Goal: Task Accomplishment & Management: Complete application form

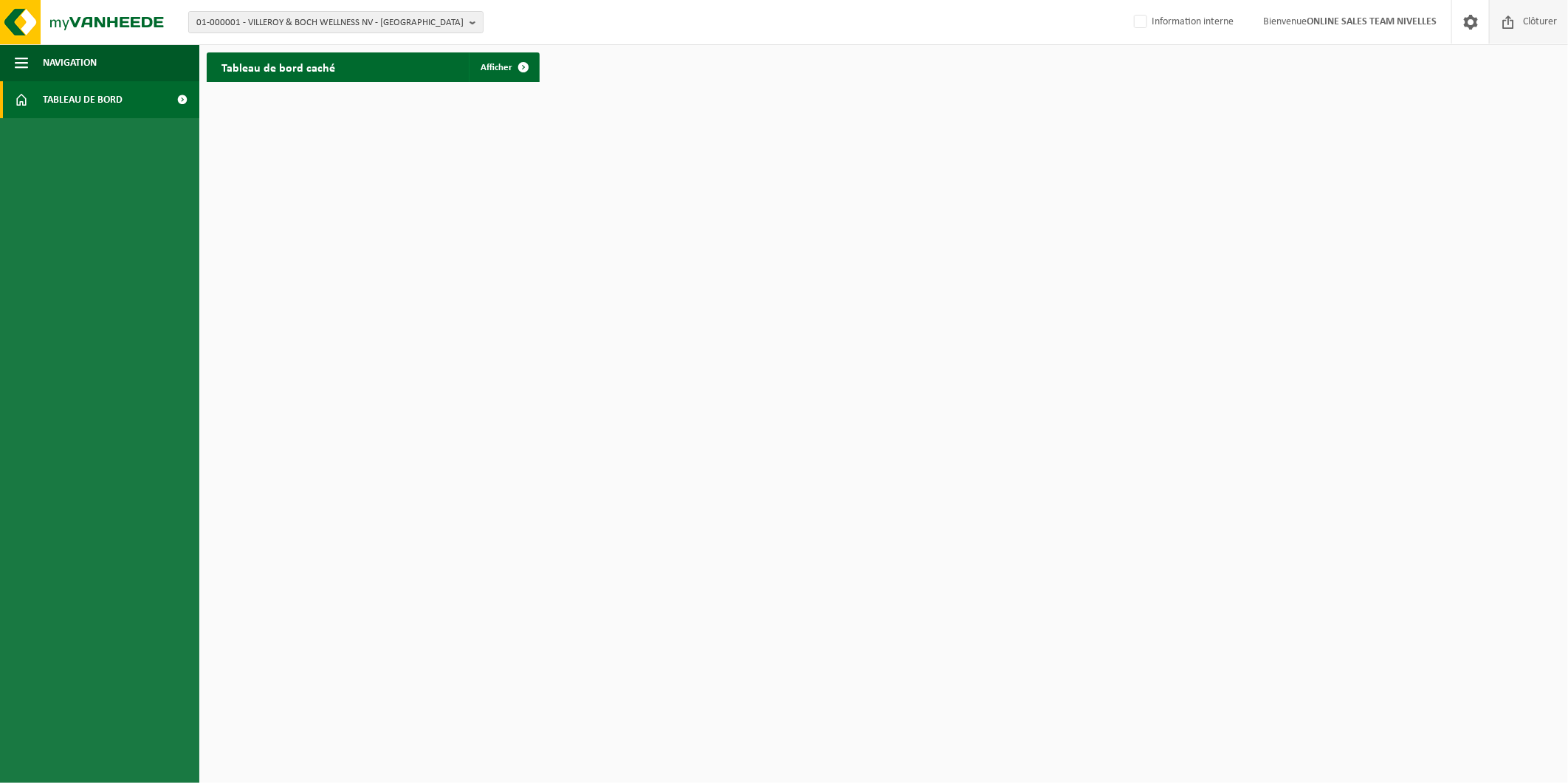
click at [1533, 12] on span "Clôturer" at bounding box center [1540, 21] width 41 height 43
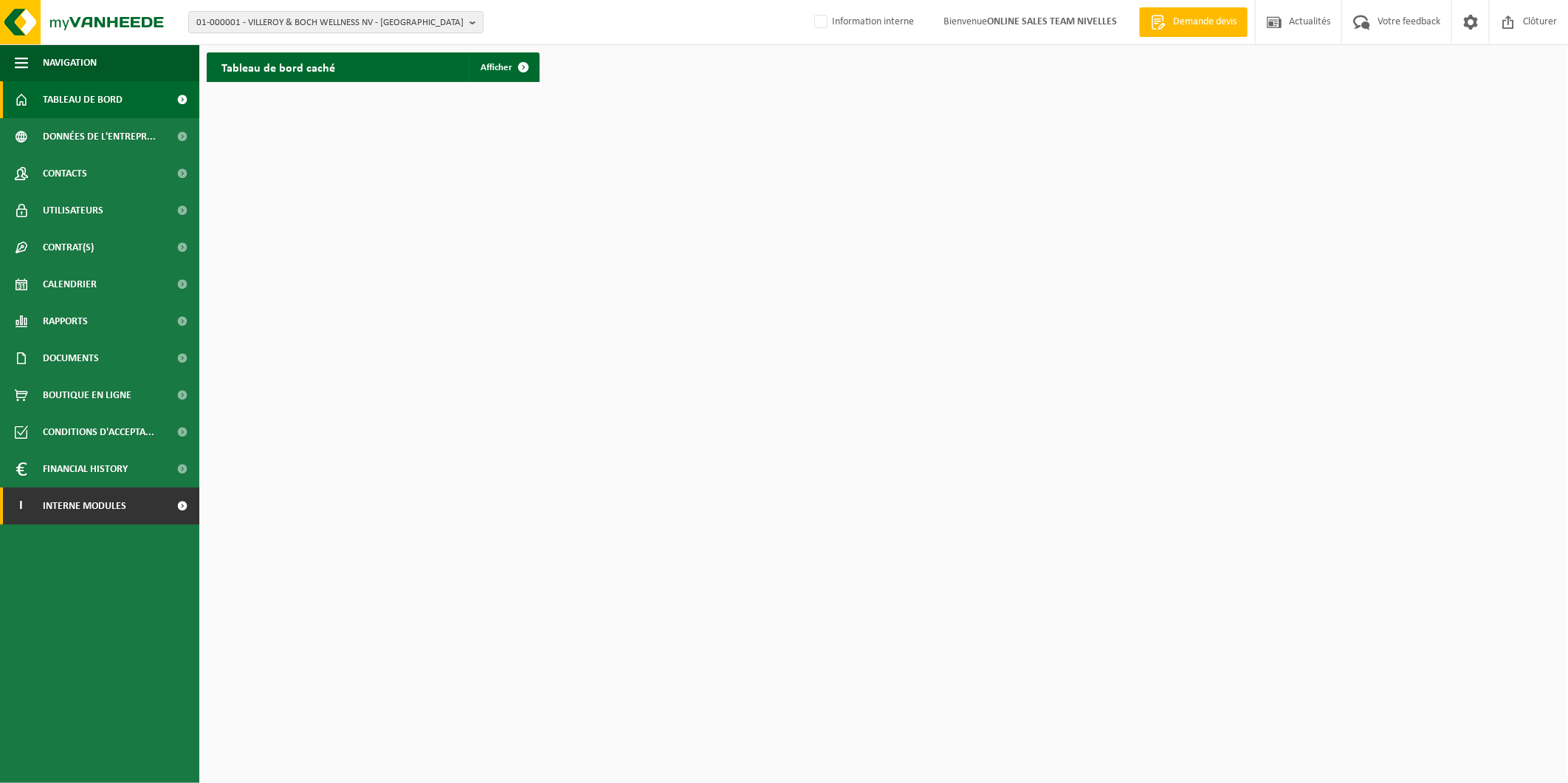
click at [68, 517] on span "Interne modules" at bounding box center [84, 506] width 84 height 37
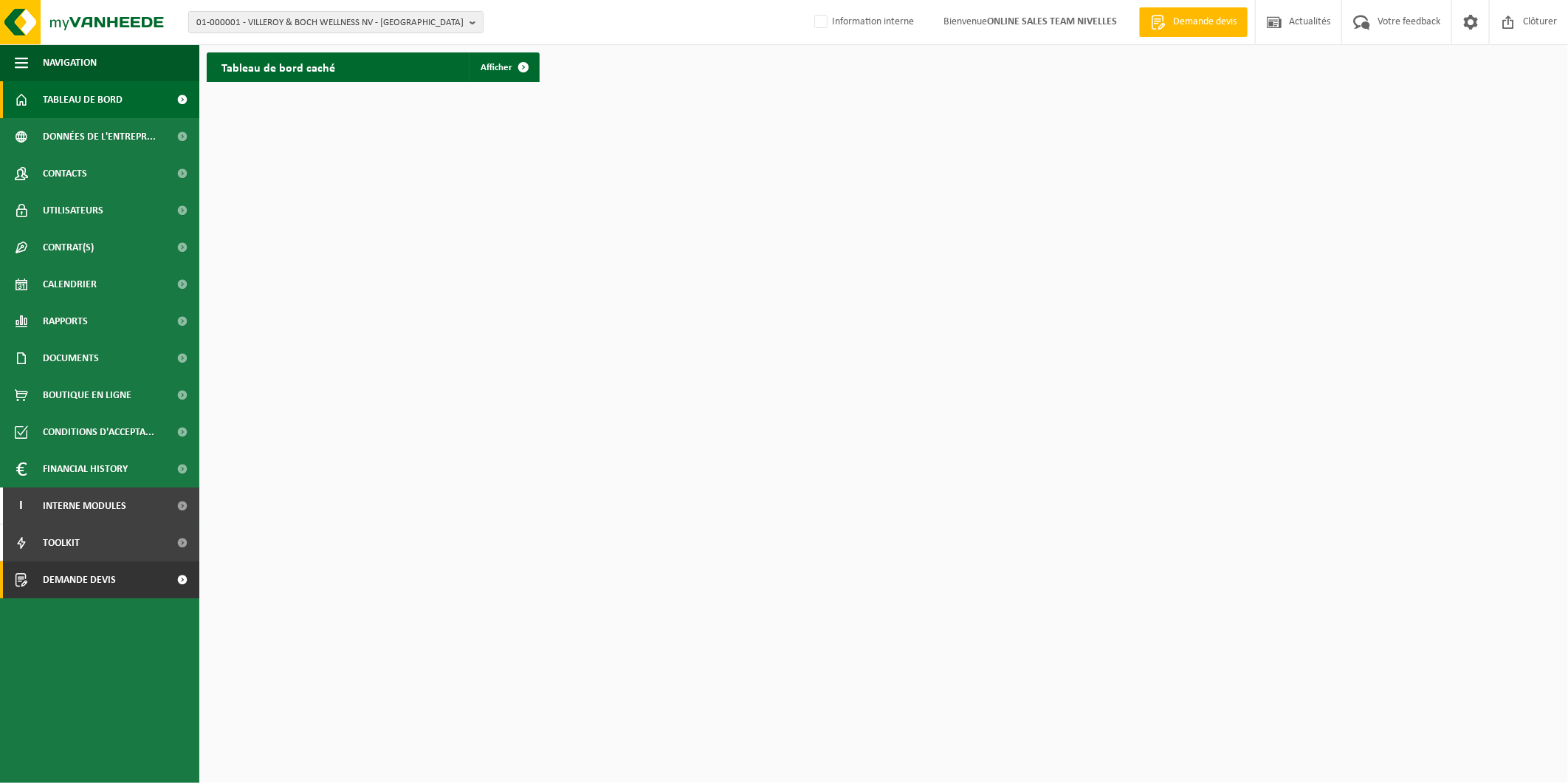
click at [97, 594] on span "Demande devis" at bounding box center [79, 579] width 73 height 37
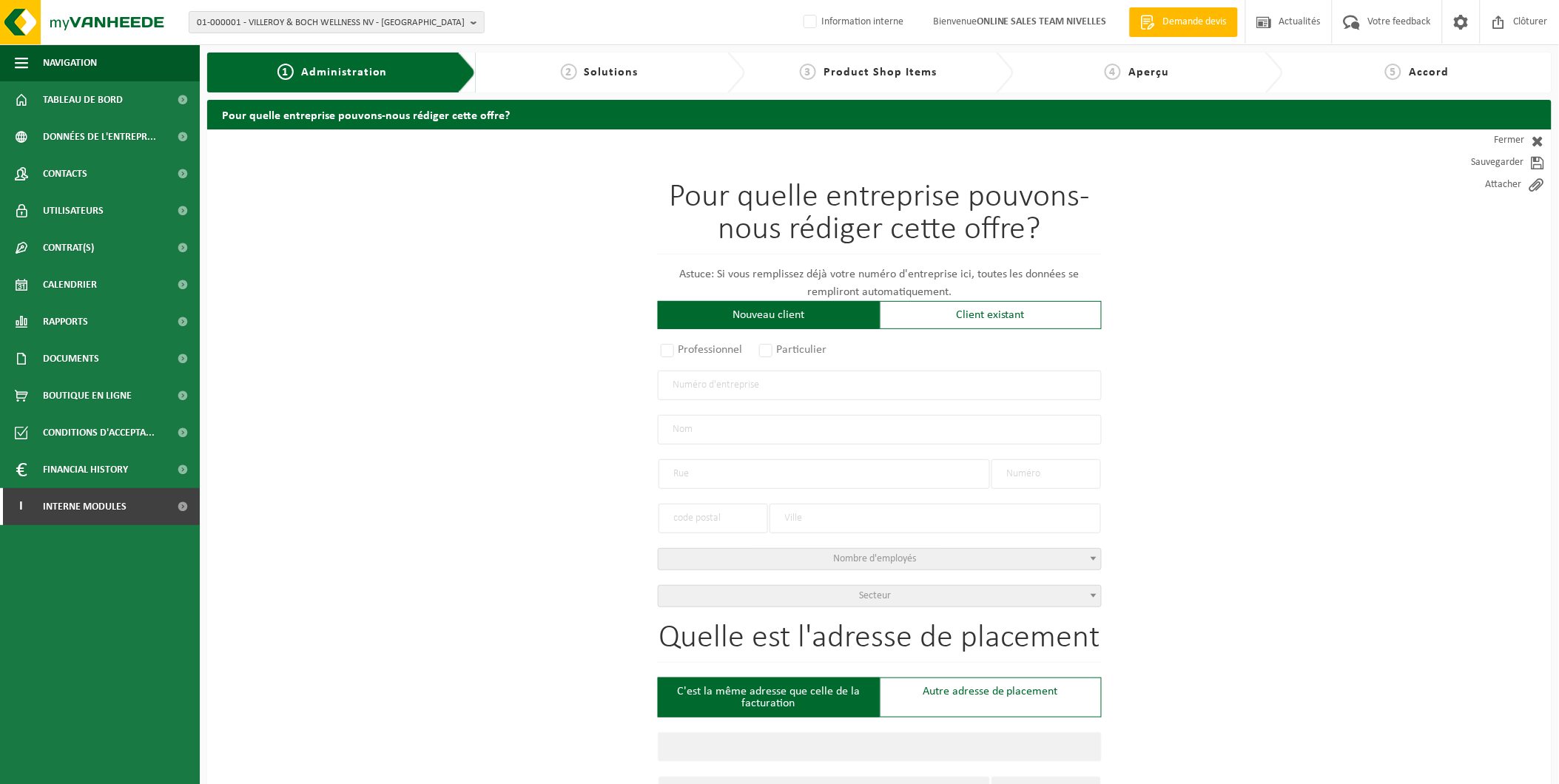
click at [735, 379] on input "text" at bounding box center [879, 385] width 444 height 30
click at [953, 318] on div "Client existant" at bounding box center [991, 315] width 222 height 28
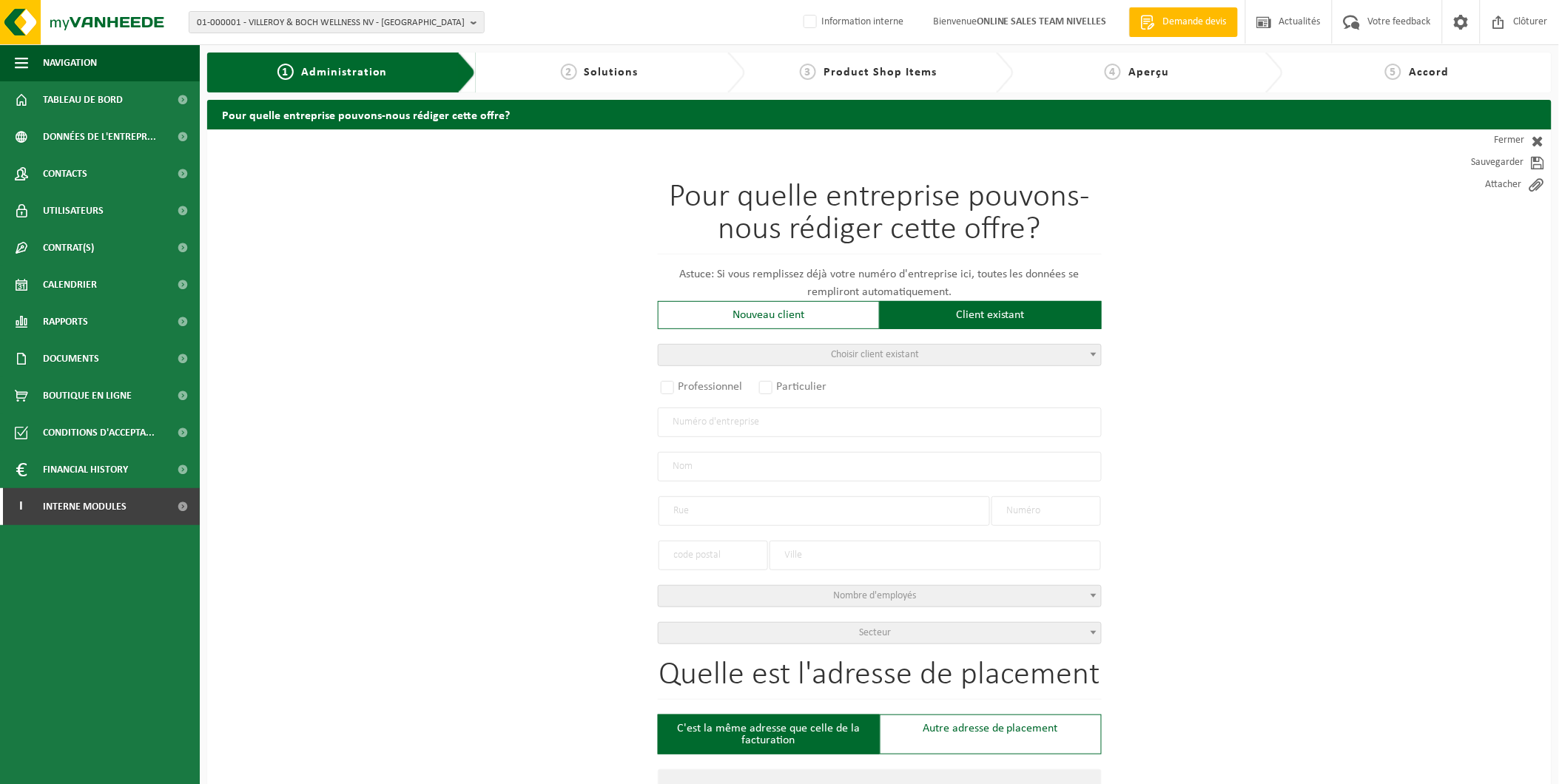
click at [727, 359] on span "Choisir client existant" at bounding box center [879, 354] width 442 height 21
type input "imaginer"
drag, startPoint x: 722, startPoint y: 378, endPoint x: 549, endPoint y: 389, distance: 173.3
click at [549, 389] on body "01-000001 - VILLEROY & BOCH WELLNESS NV - ROESELARE 01-000001 - VILLEROY & BOCH…" at bounding box center [779, 762] width 1559 height 1525
click at [698, 378] on input "search" at bounding box center [880, 378] width 437 height 18
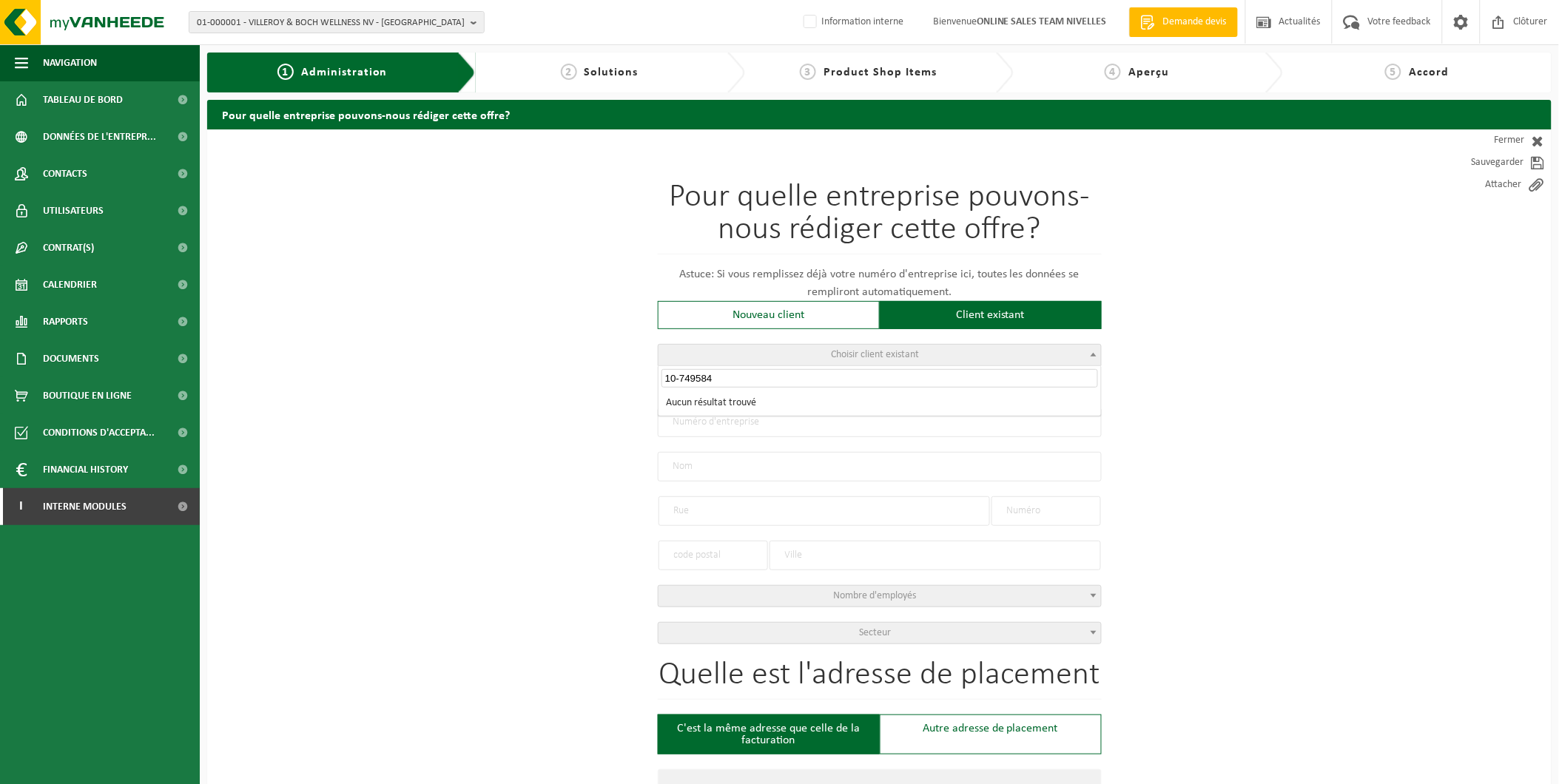
type input "10-749584"
drag, startPoint x: 727, startPoint y: 375, endPoint x: 565, endPoint y: 376, distance: 162.0
click at [568, 376] on body "01-000001 - VILLEROY & BOCH WELLNESS NV - ROESELARE 01-000001 - VILLEROY & BOCH…" at bounding box center [779, 762] width 1559 height 1525
click at [768, 309] on div "Nouveau client" at bounding box center [768, 315] width 222 height 28
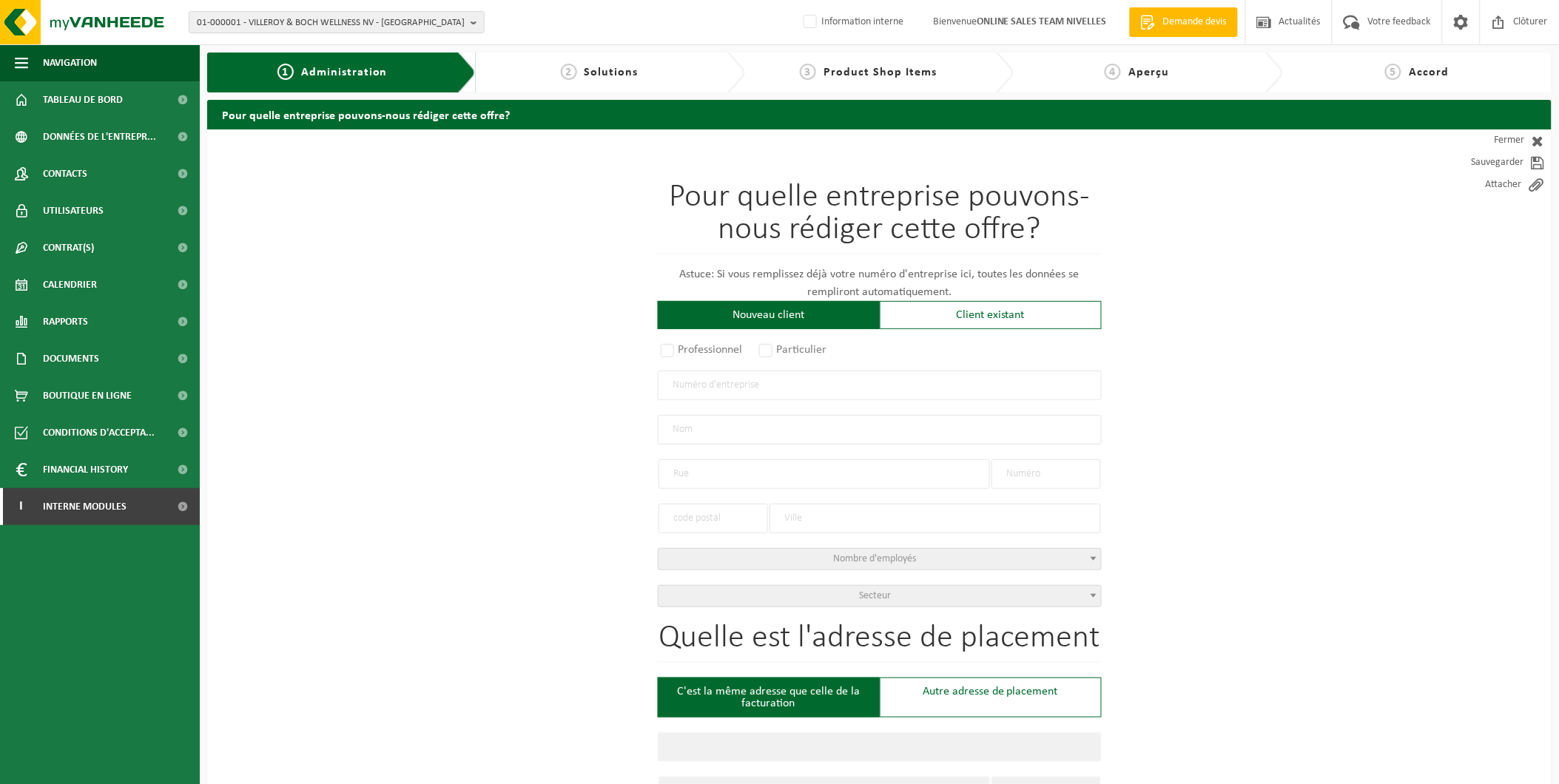
click at [718, 389] on input "text" at bounding box center [879, 385] width 444 height 30
type input "0842284157"
radio input "true"
type input "0842284157"
type input "IMAGINER ET CONSTRUIRE SRL"
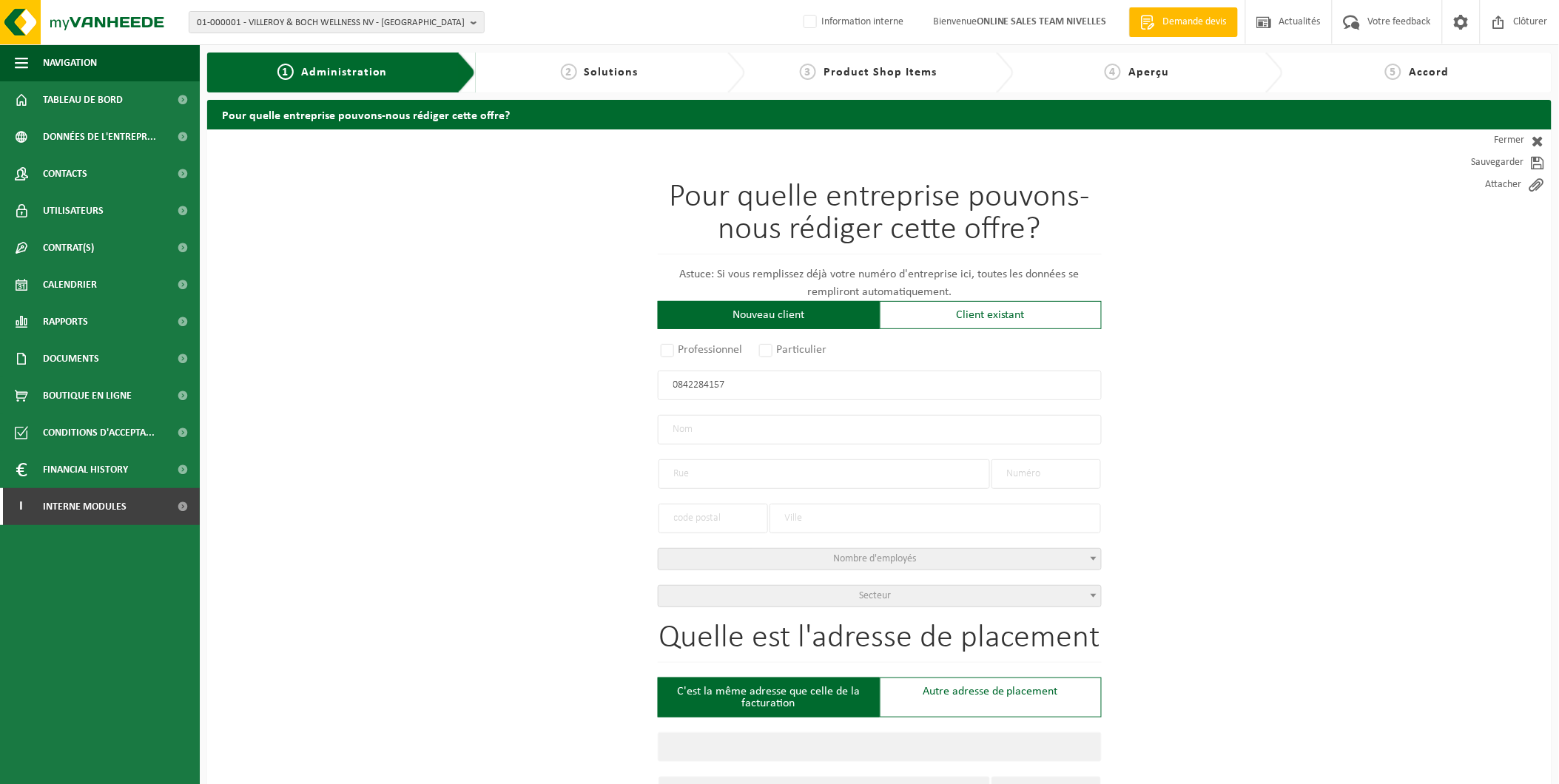
type input "CHAUSSÉE DE MARCHE"
type input "78"
type input "5330"
type input "ASSESSE"
select select "D"
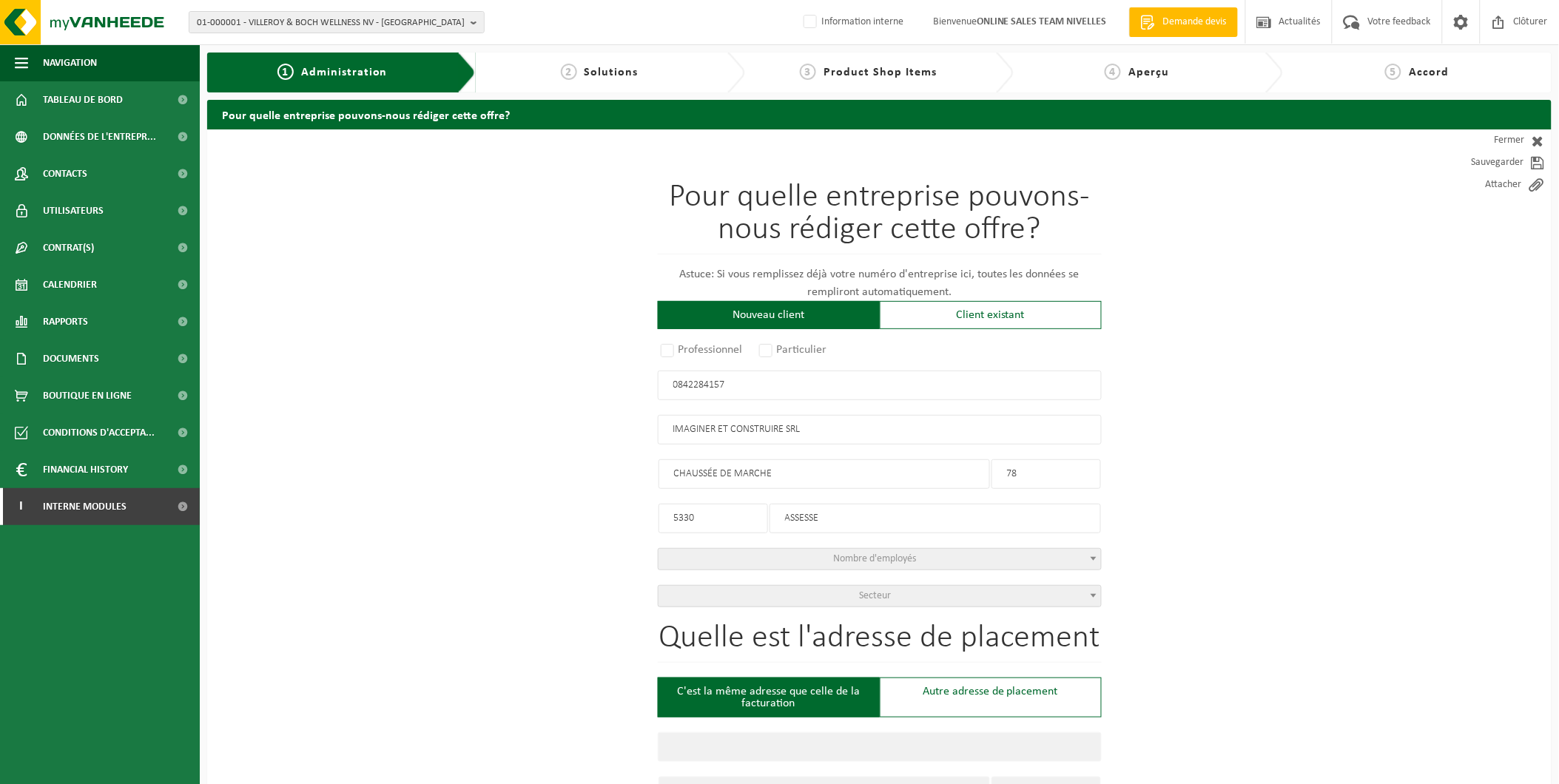
select select "NACE_4100"
type input "IMAGINER ET CONSTRUIRE SRL"
type input "CHAUSSÉE DE MARCHE"
type input "78"
type input "5330"
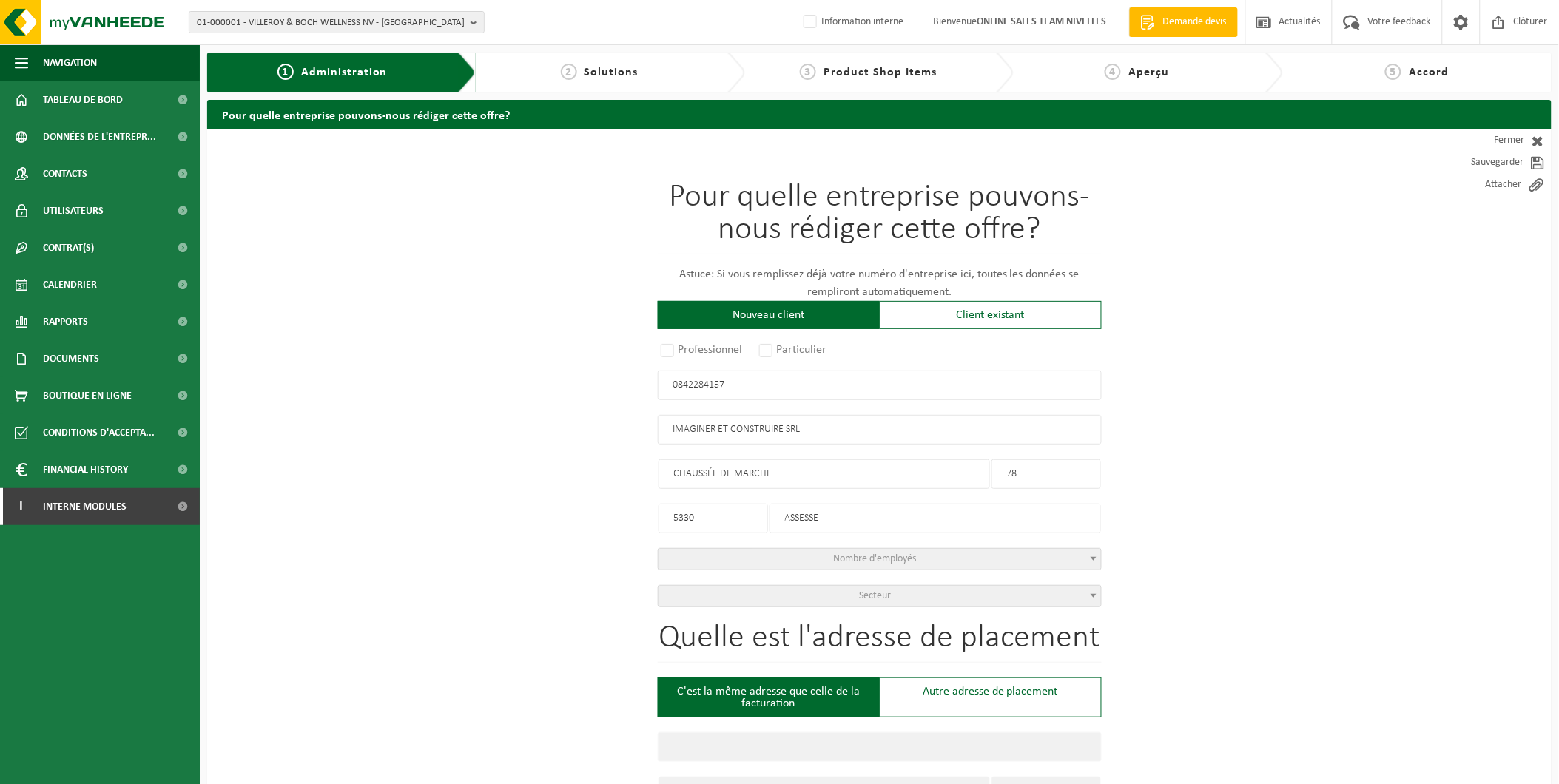
type input "ASSESSE"
type input "2206962410"
select select
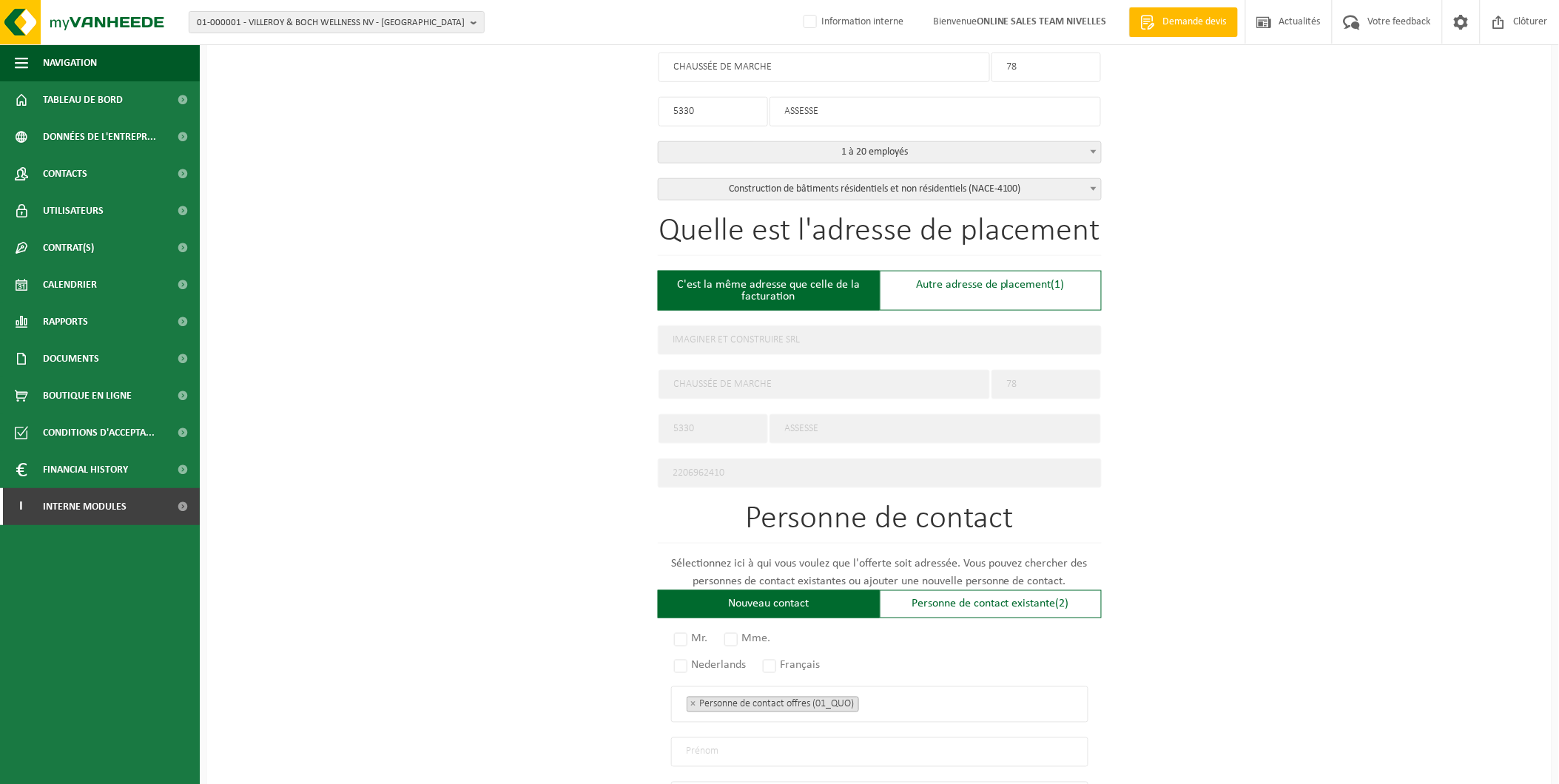
scroll to position [493, 0]
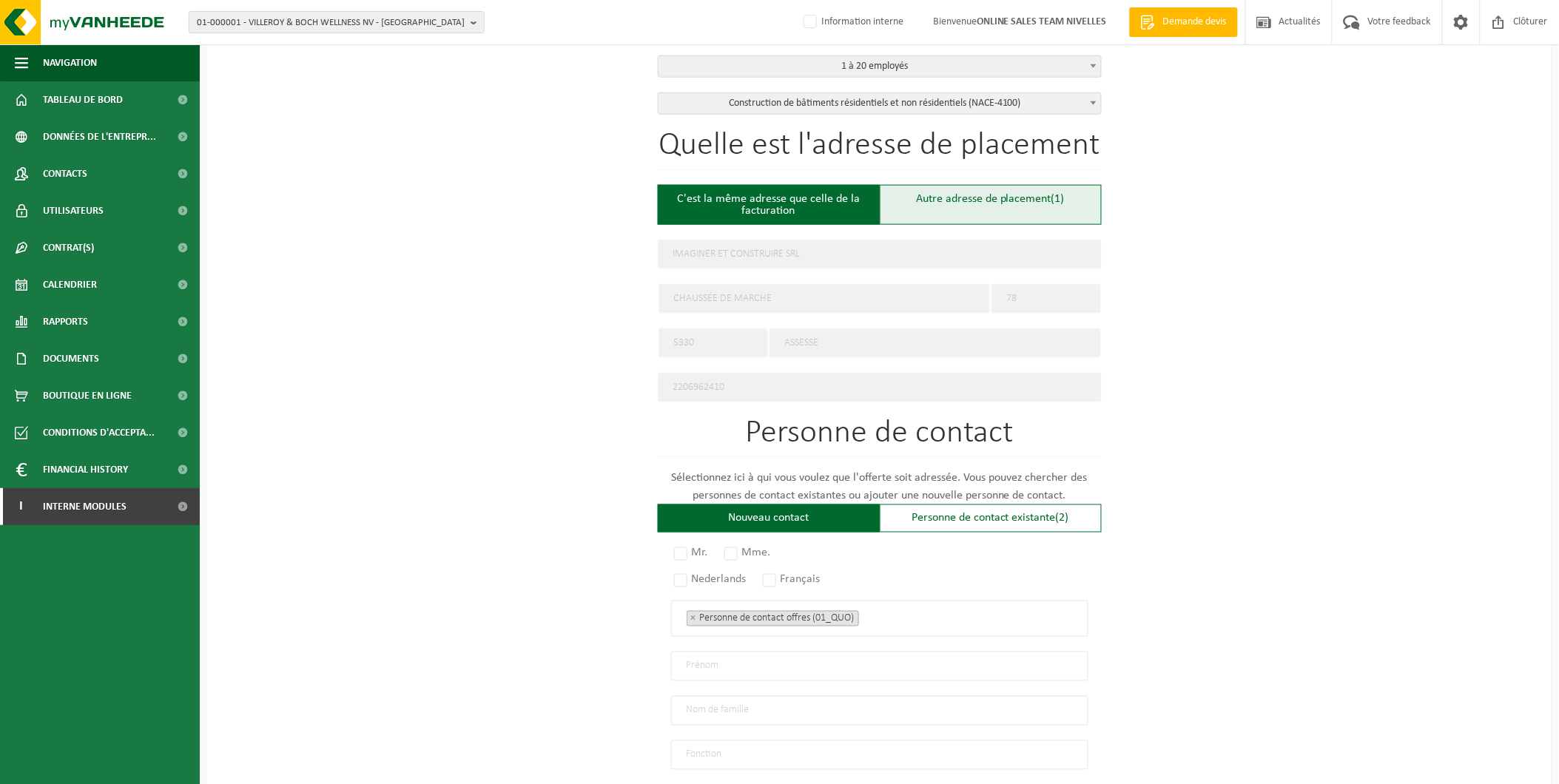
type input "0842284157"
click at [990, 192] on div "Autre adresse de placement (1)" at bounding box center [991, 205] width 222 height 40
type input "Chantier -"
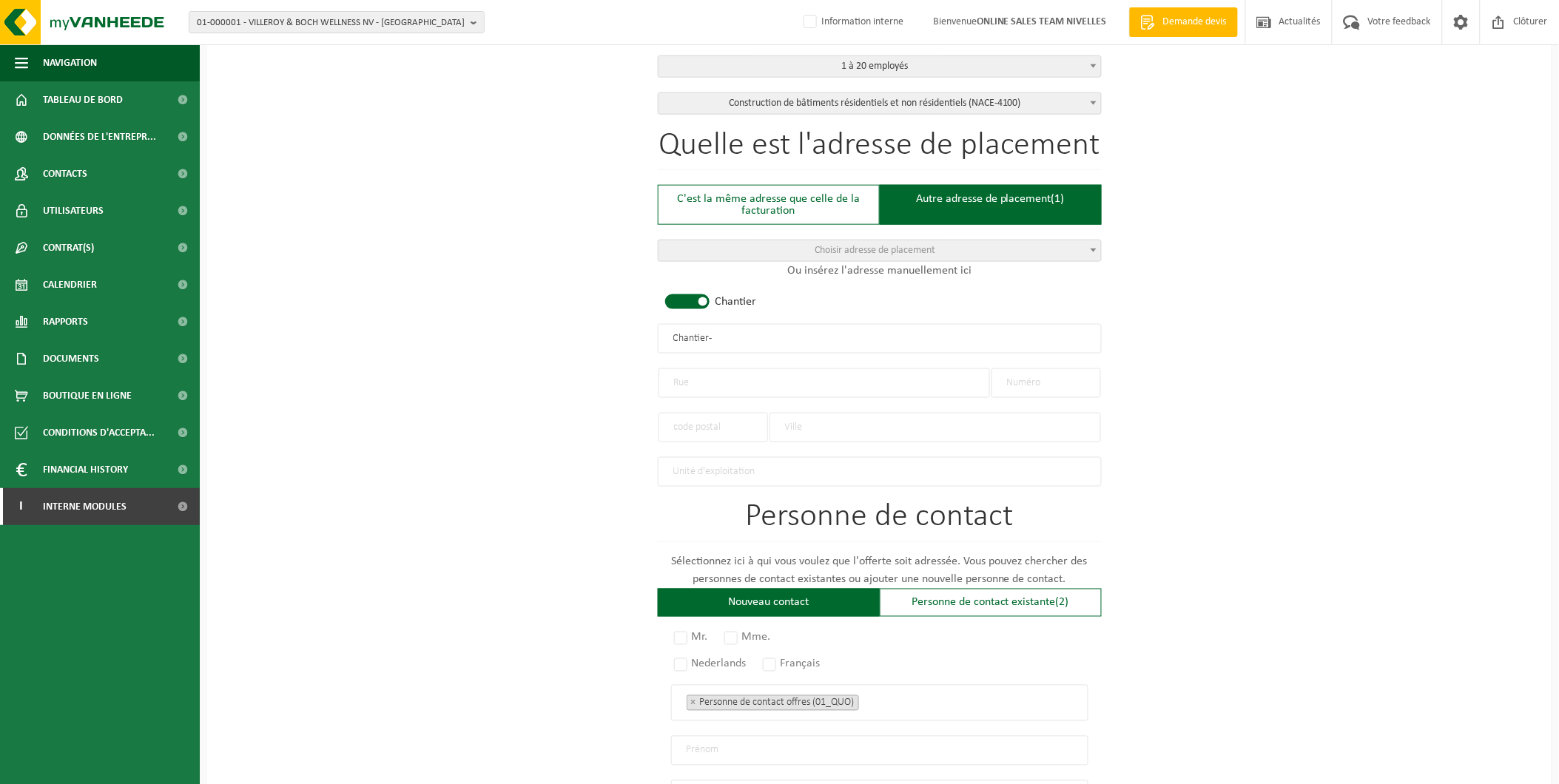
drag, startPoint x: 755, startPoint y: 331, endPoint x: 577, endPoint y: 327, distance: 178.0
click at [578, 327] on div "Pour quelle entreprise pouvons-nous rédiger cette offre? Astuce: Si vous rempli…" at bounding box center [879, 354] width 1344 height 1435
click at [700, 375] on input "text" at bounding box center [824, 382] width 332 height 30
type input "cHEMIN AU BOIS"
type input "35"
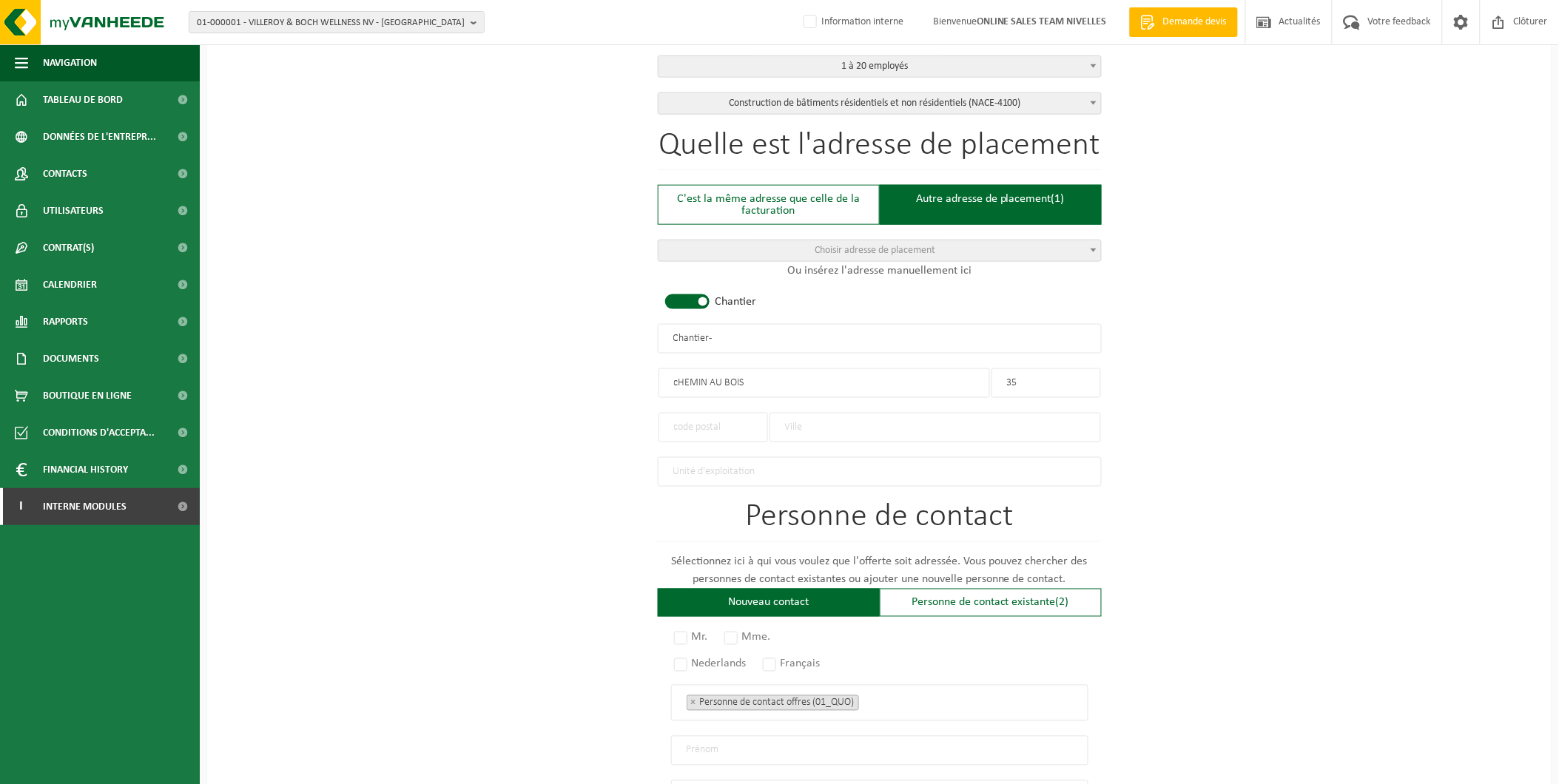
click at [832, 429] on input "text" at bounding box center [935, 427] width 332 height 30
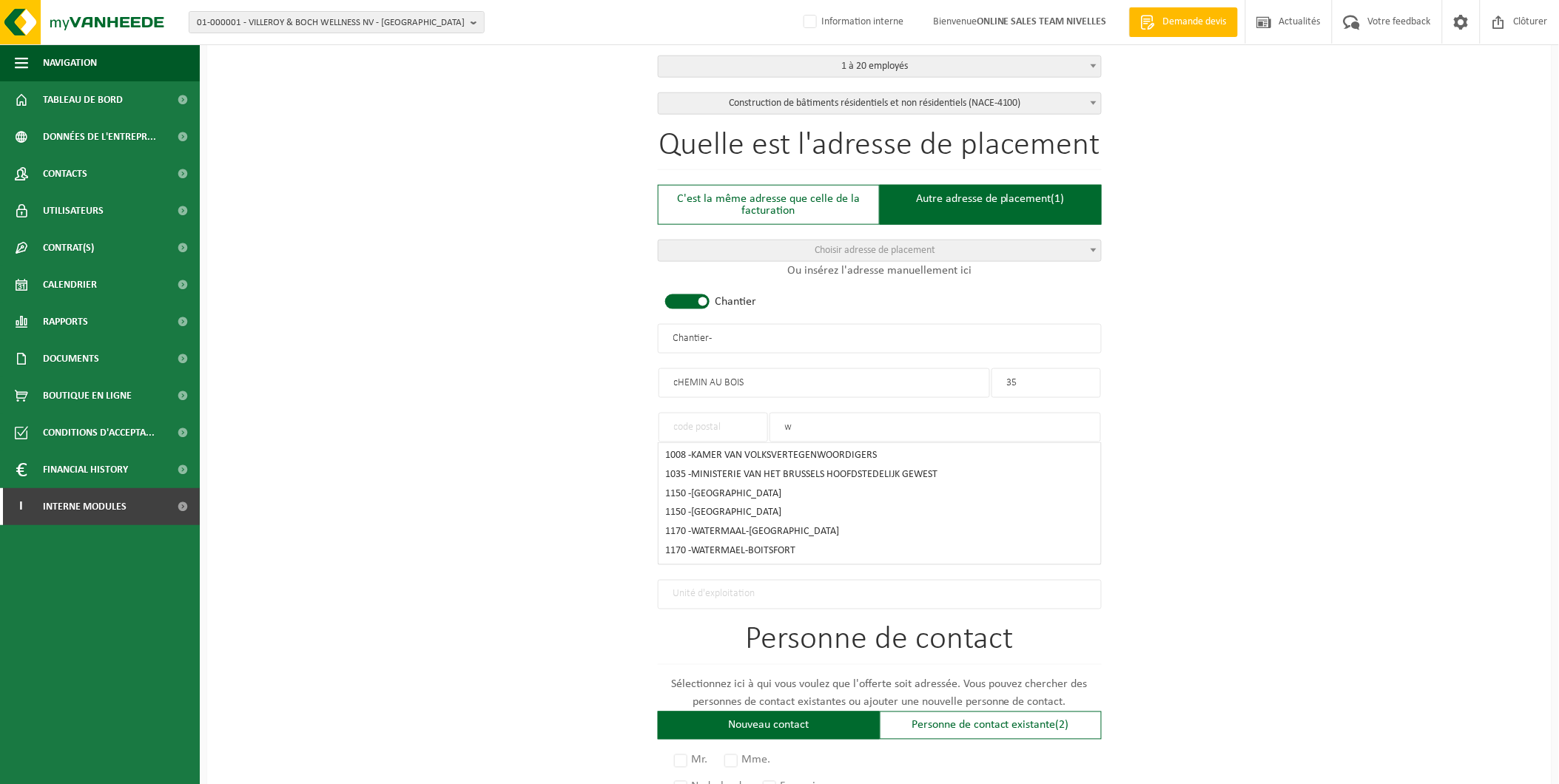
type input "w"
click at [708, 424] on input "text" at bounding box center [713, 427] width 110 height 30
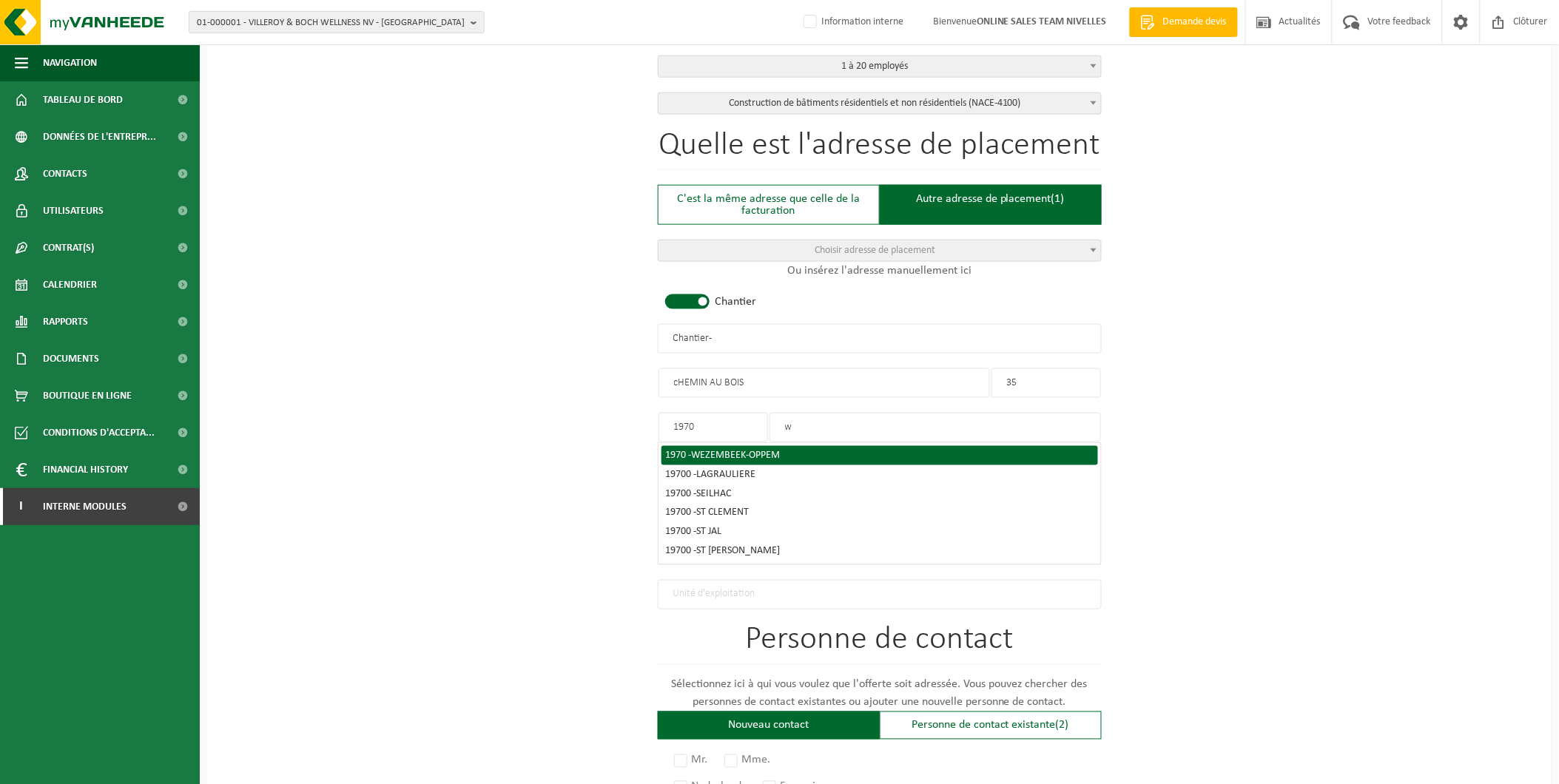
type input "1970"
click at [713, 446] on li "1970 - WEZEMBEEK-OPPEM" at bounding box center [880, 455] width 437 height 19
click at [760, 451] on span "WEZEMBEEK-OPPEM" at bounding box center [736, 455] width 89 height 11
type input "WEZEMBEEK-OPPEM"
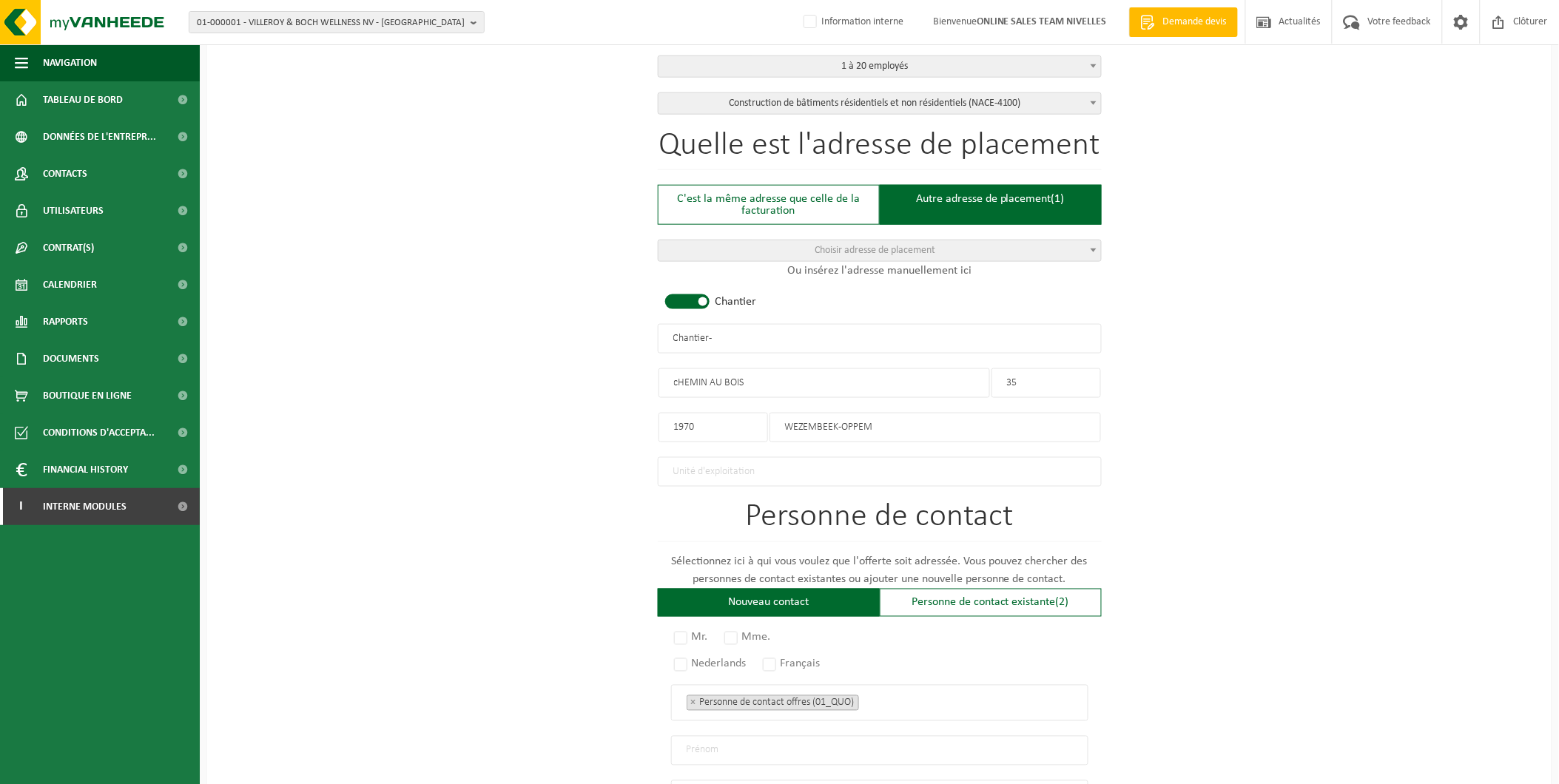
click at [678, 376] on input "cHEMIN AU BOIS" at bounding box center [824, 382] width 332 height 30
type input "CHEMIN AU BOIS"
drag, startPoint x: 736, startPoint y: 329, endPoint x: 582, endPoint y: 329, distance: 154.0
click at [582, 329] on div "Pour quelle entreprise pouvons-nous rédiger cette offre? Astuce: Si vous rempli…" at bounding box center [879, 354] width 1344 height 1435
type input "i"
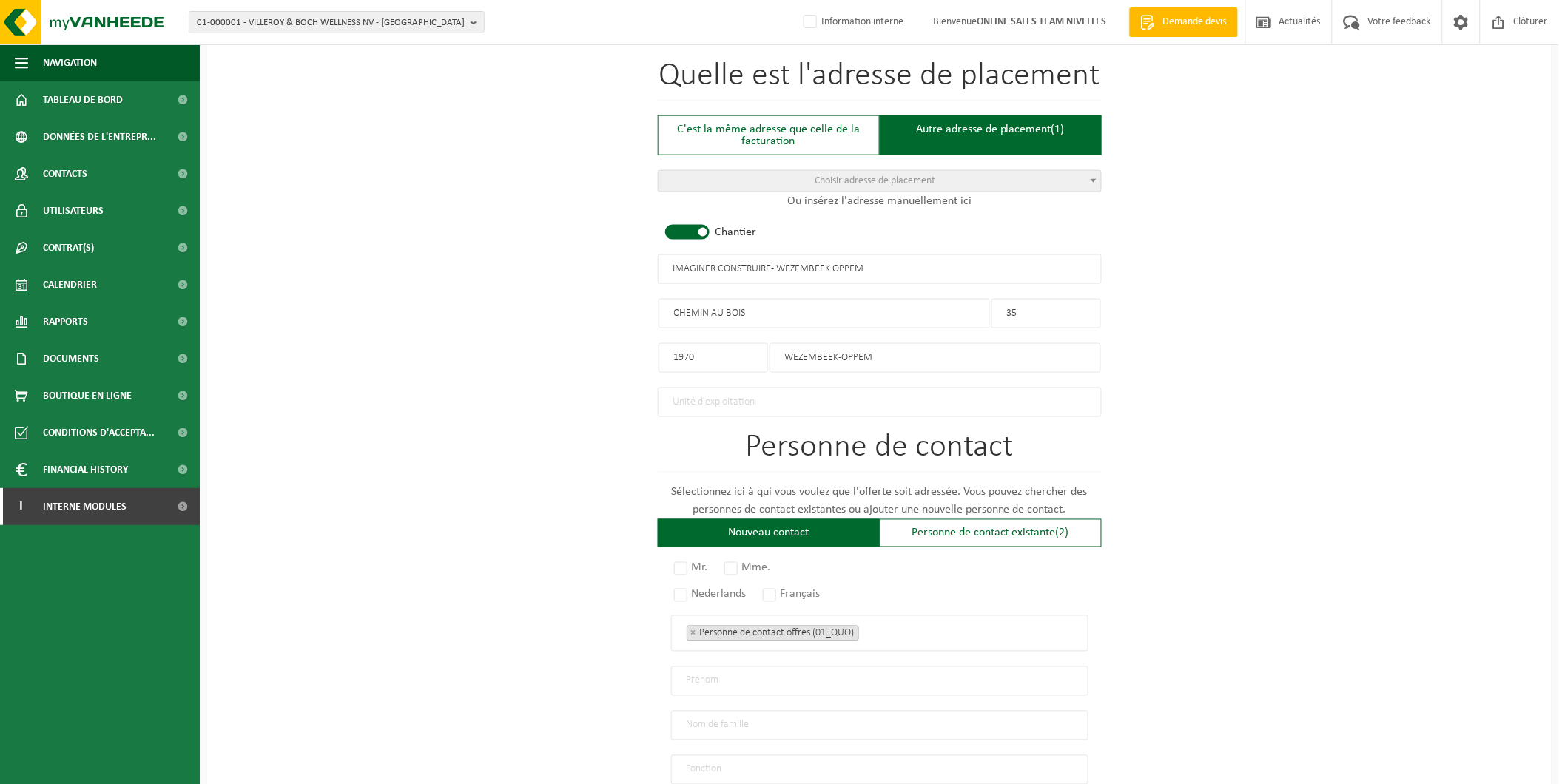
scroll to position [778, 0]
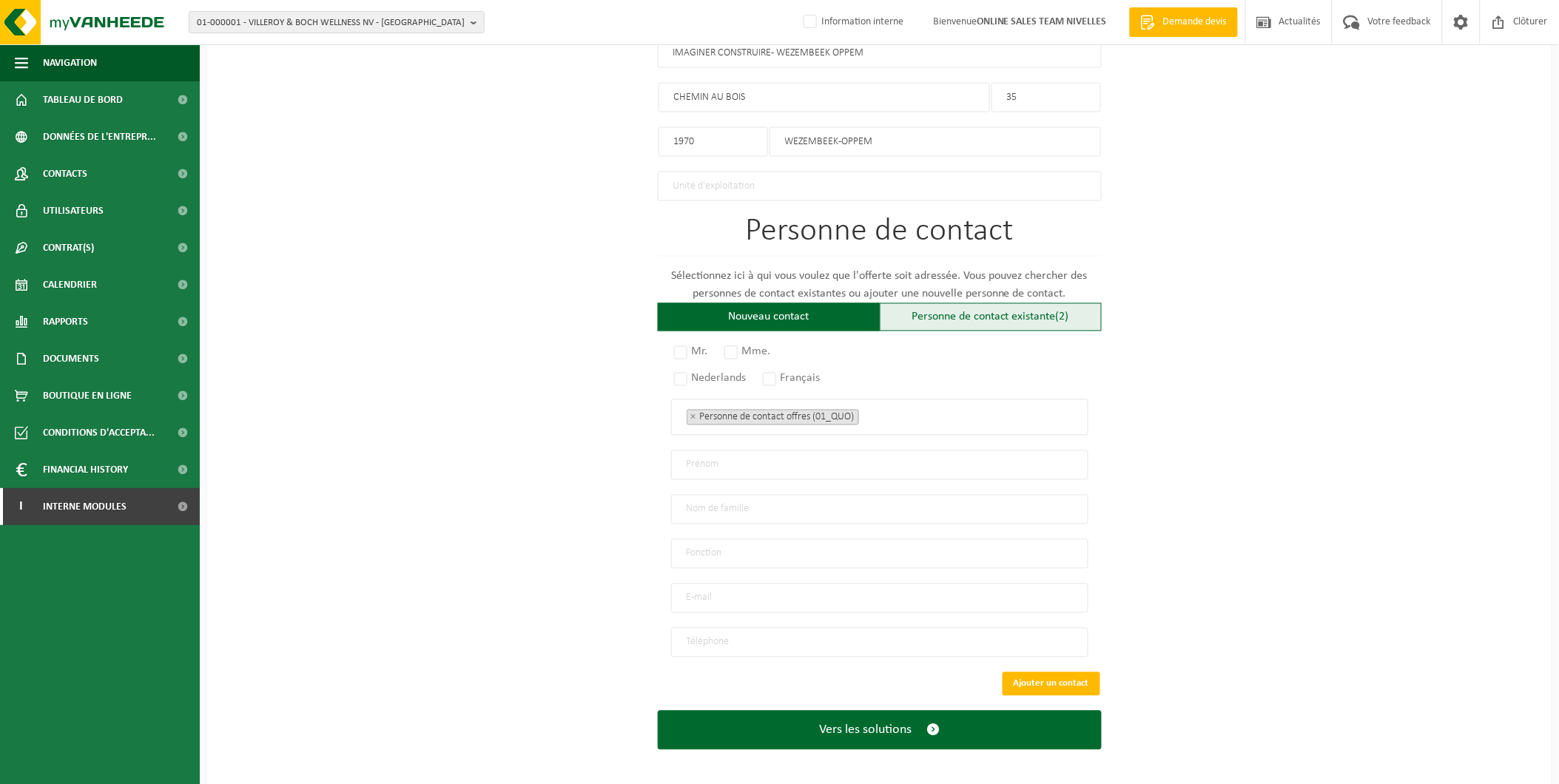
type input "IMAGINER CONSTRUIRE - WEZEMBEEK OPPEM"
click at [962, 307] on div "Personne de contact existante (2)" at bounding box center [991, 317] width 222 height 28
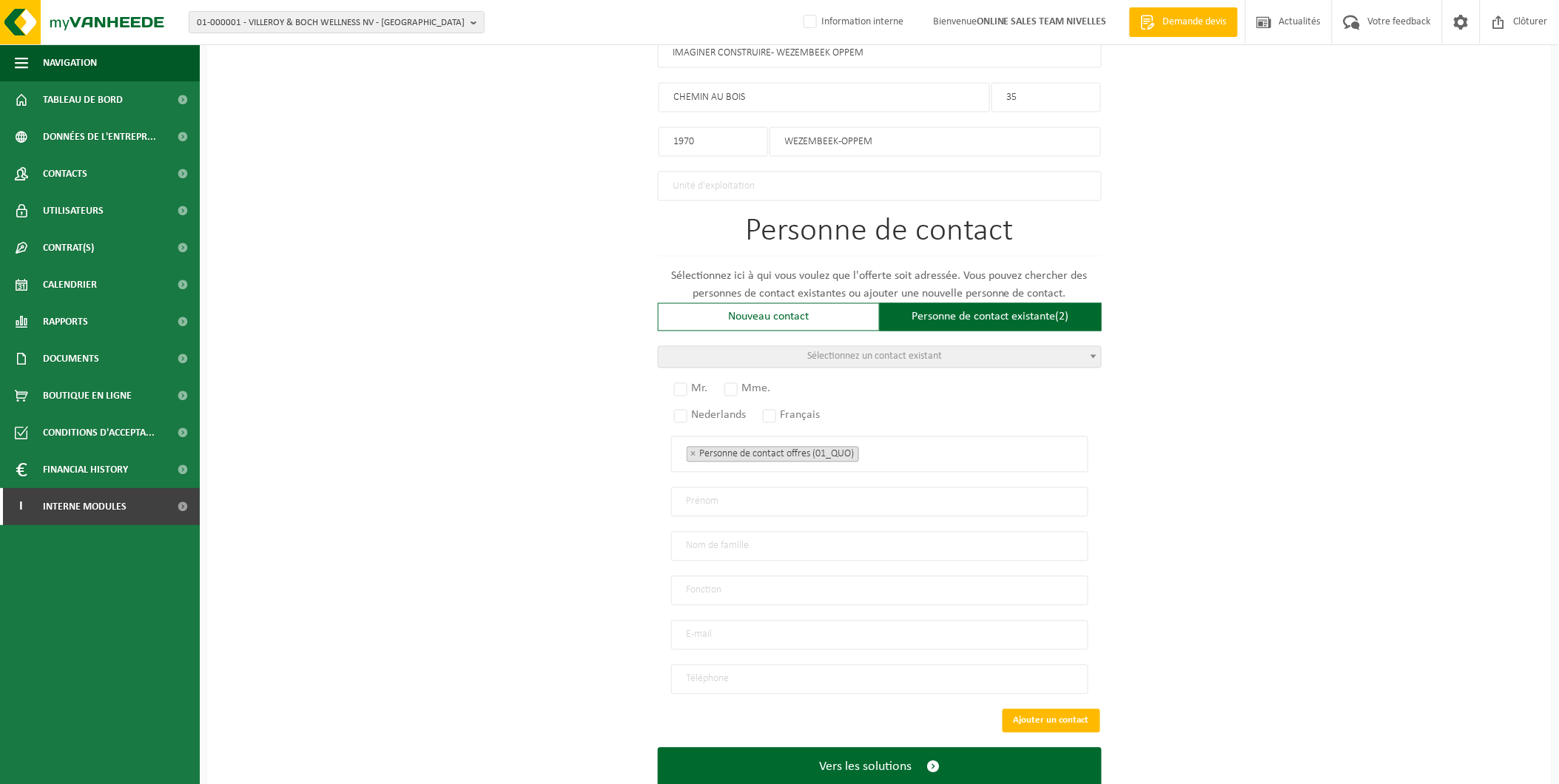
click at [888, 351] on span "Sélectionnez un contact existant" at bounding box center [875, 357] width 135 height 11
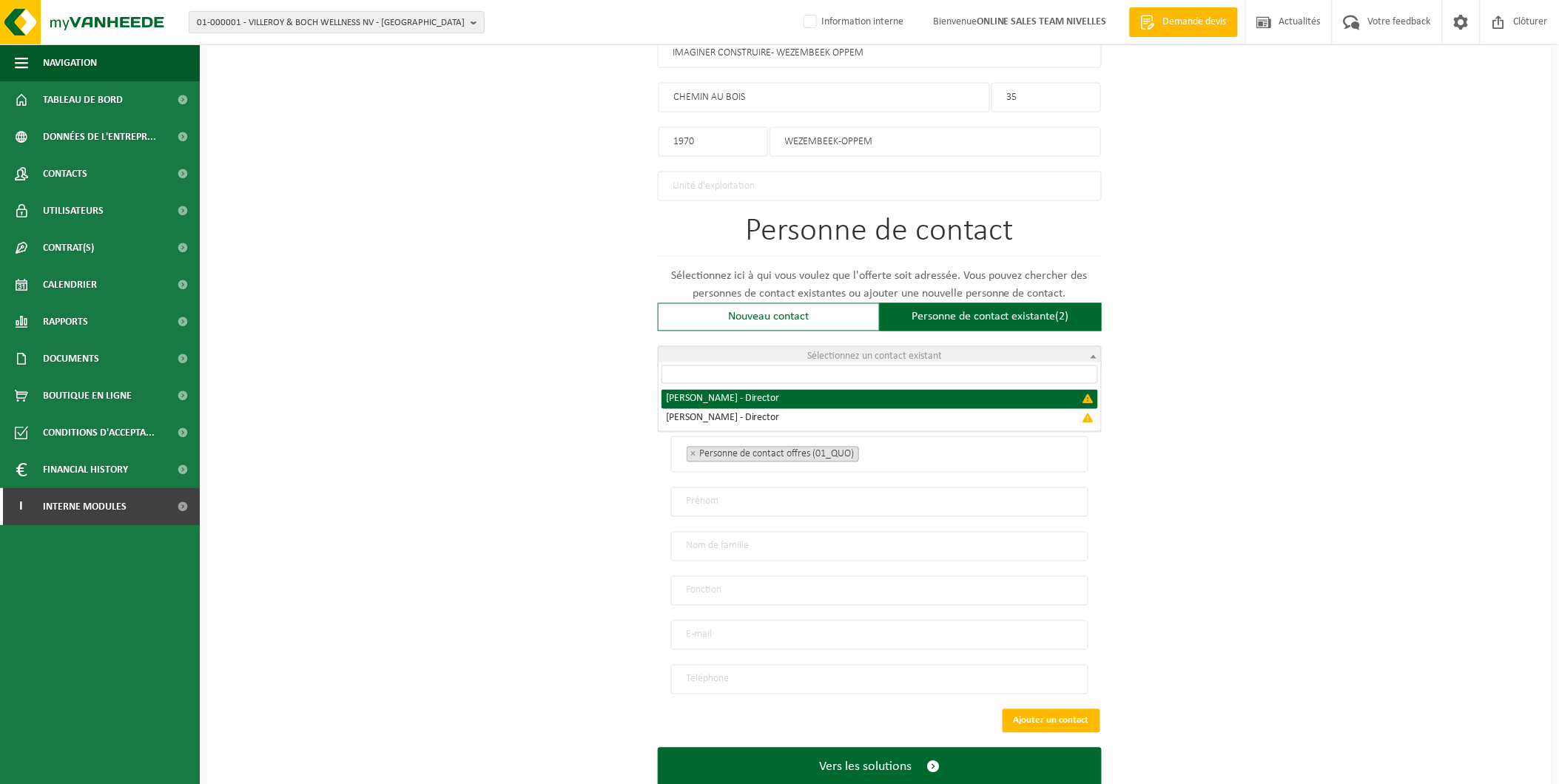
select select "{"code":"","firstname":"GEOFFROY","surname":"DEBARSY","gender":"Unknown","posit…"
type input "GEOFFROY"
type input "DEBARSY"
type input "Director"
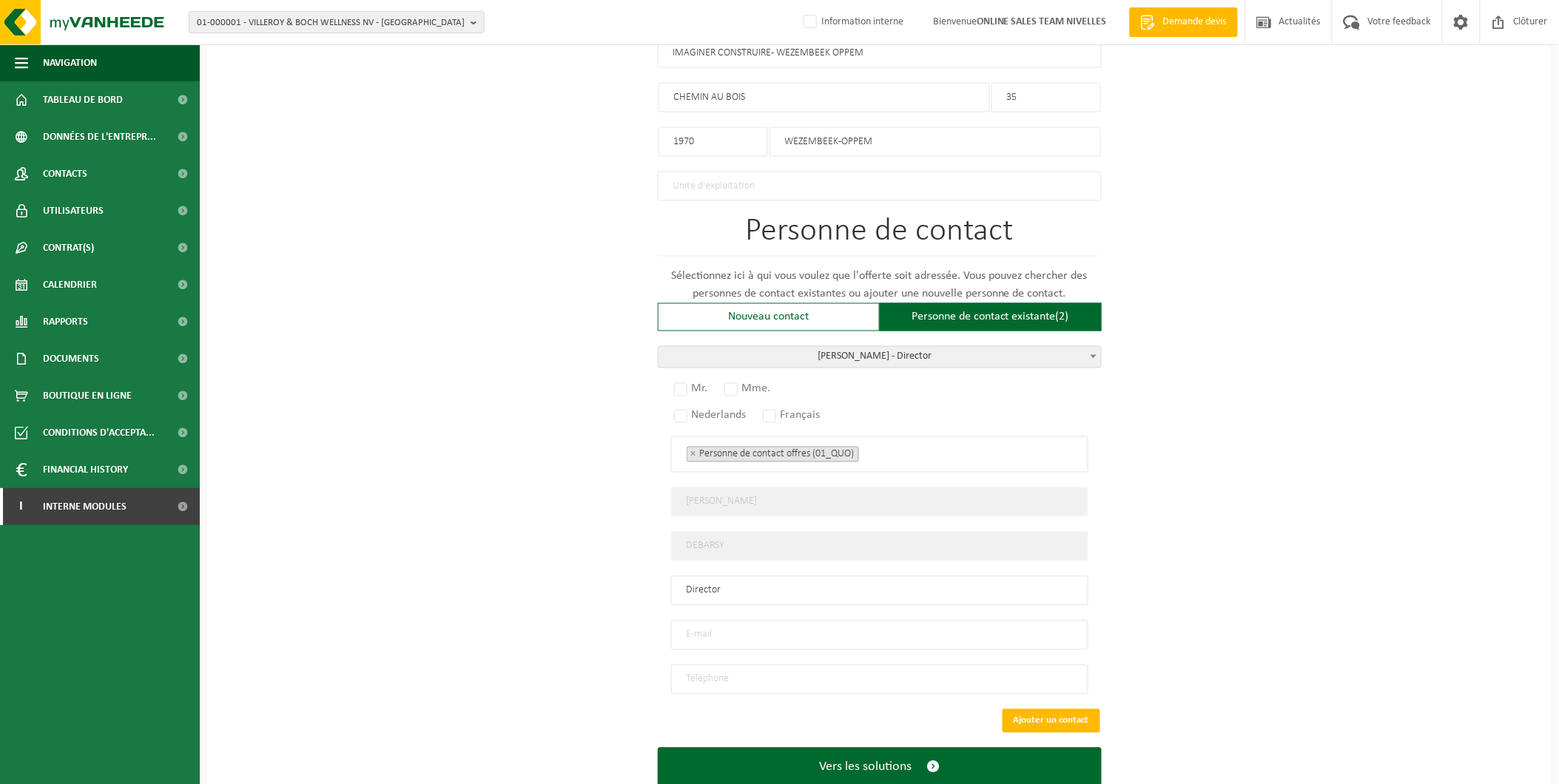
click at [743, 624] on input "email" at bounding box center [880, 635] width 417 height 30
click at [1286, 562] on div "Pour quelle entreprise pouvons-nous rédiger cette offre? Astuce: Si vous rempli…" at bounding box center [879, 87] width 1344 height 1472
click at [880, 633] on input "email" at bounding box center [880, 635] width 417 height 30
type input "Stephanie@imaginerconstruire.be"
click at [740, 675] on input "tel" at bounding box center [880, 679] width 417 height 30
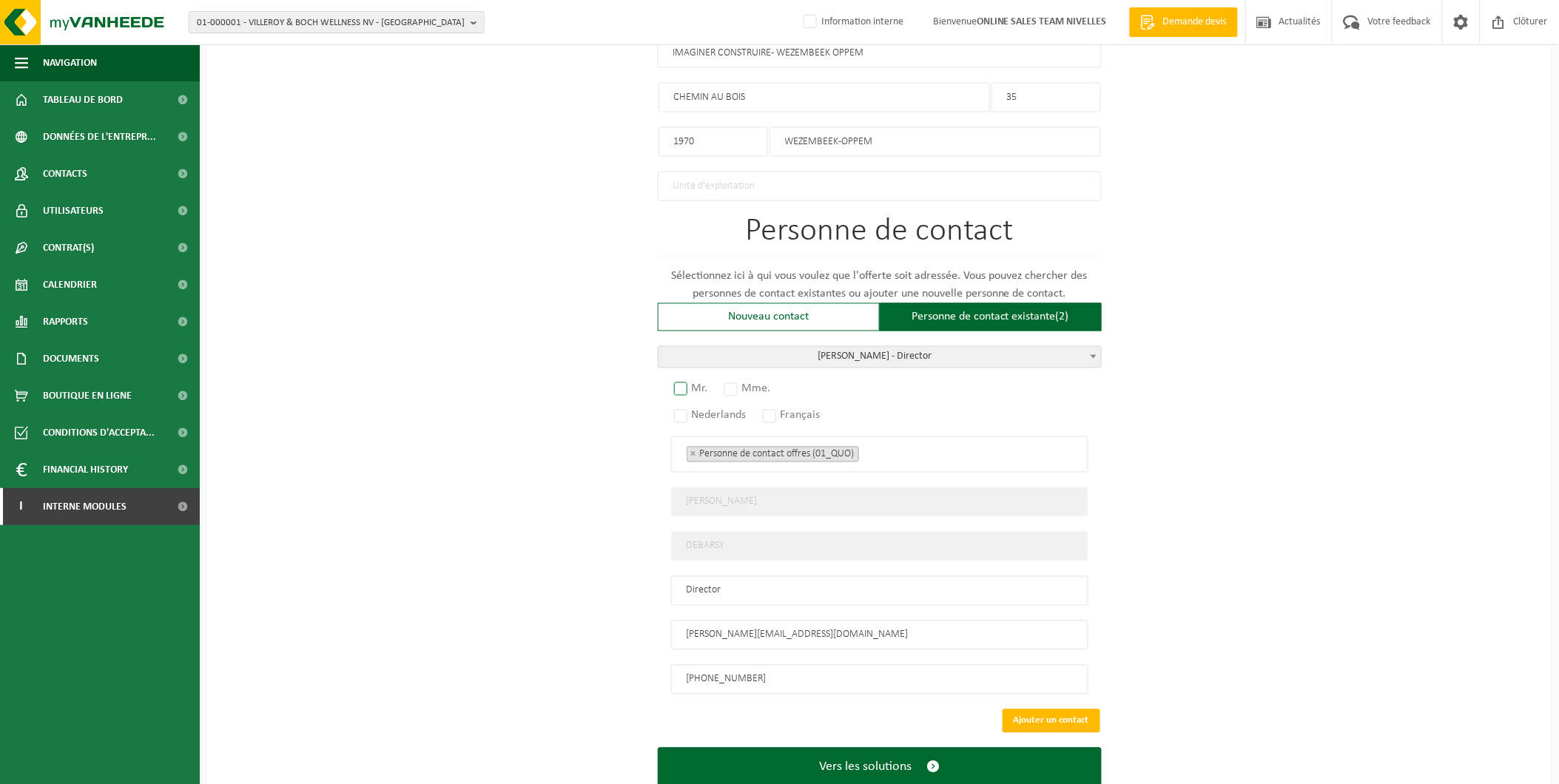
type input "+32 493 44 26 67"
drag, startPoint x: 682, startPoint y: 382, endPoint x: 885, endPoint y: 448, distance: 213.5
click at [685, 387] on label "Mr." at bounding box center [692, 389] width 41 height 21
radio input "true"
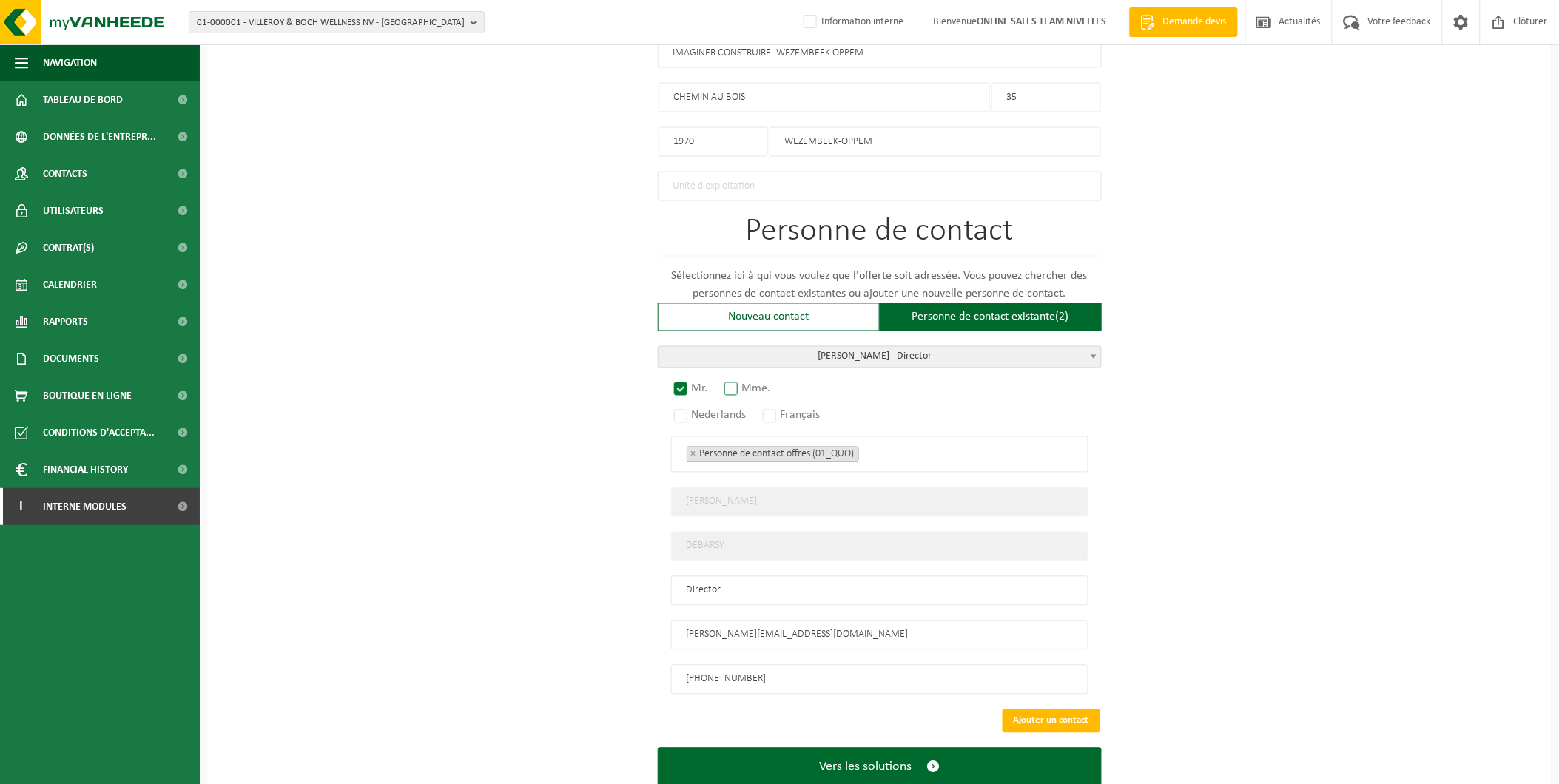
click at [735, 383] on label "Mme." at bounding box center [748, 389] width 54 height 21
radio input "true"
click at [774, 412] on label "Français" at bounding box center [793, 415] width 65 height 21
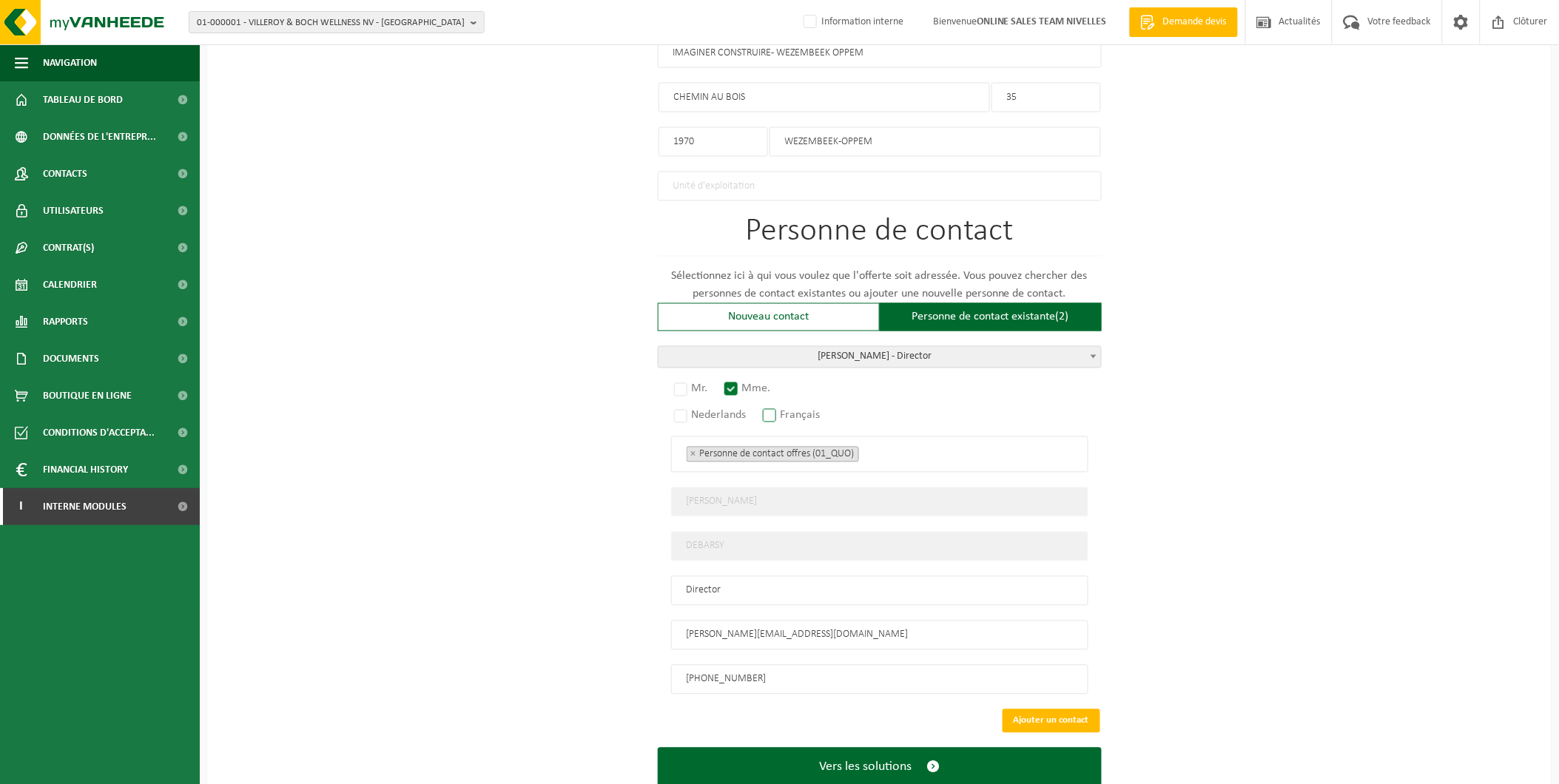
radio input "true"
click at [1059, 709] on button "Ajouter un contact" at bounding box center [1052, 721] width 97 height 24
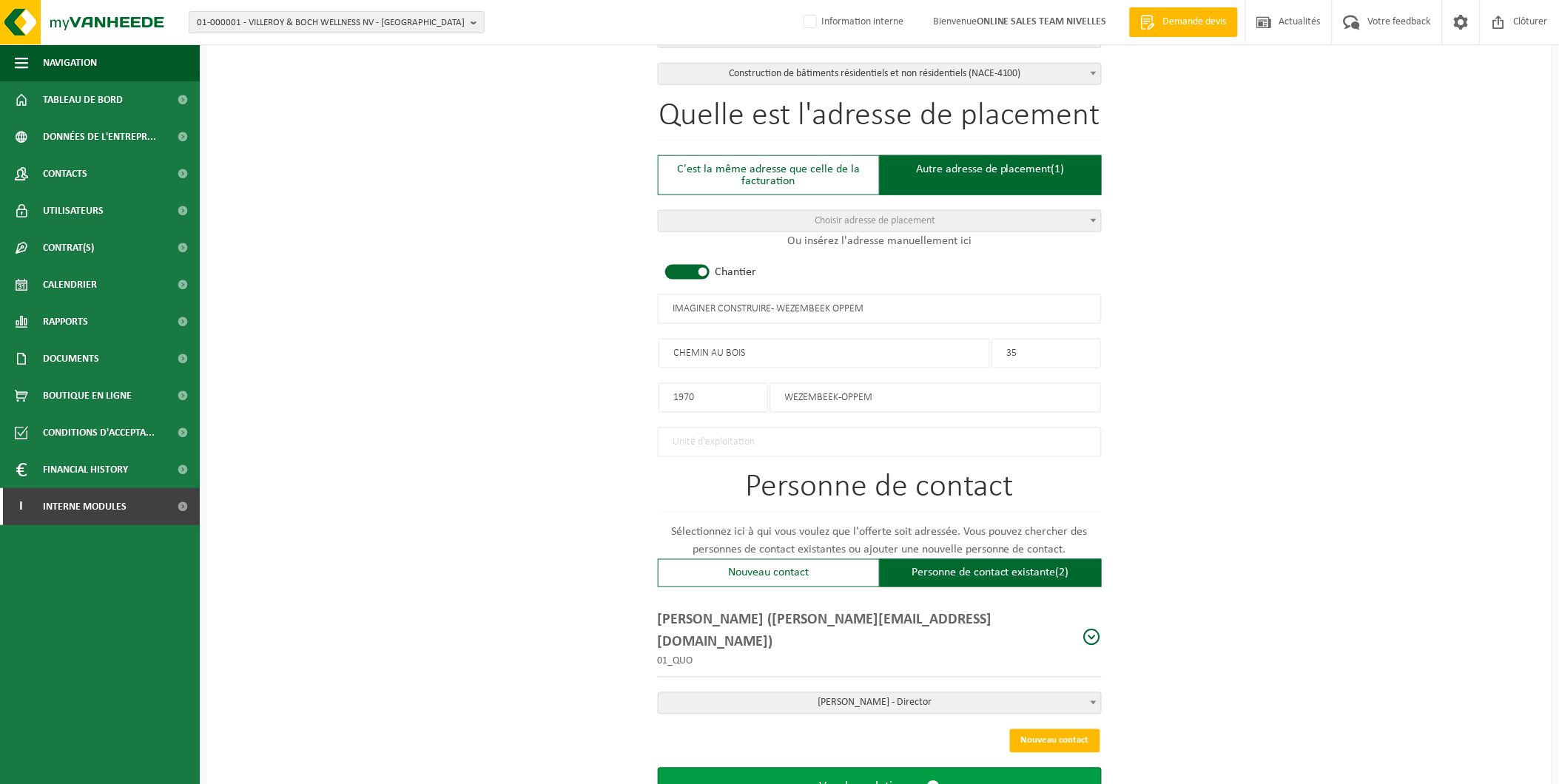
scroll to position [560, 0]
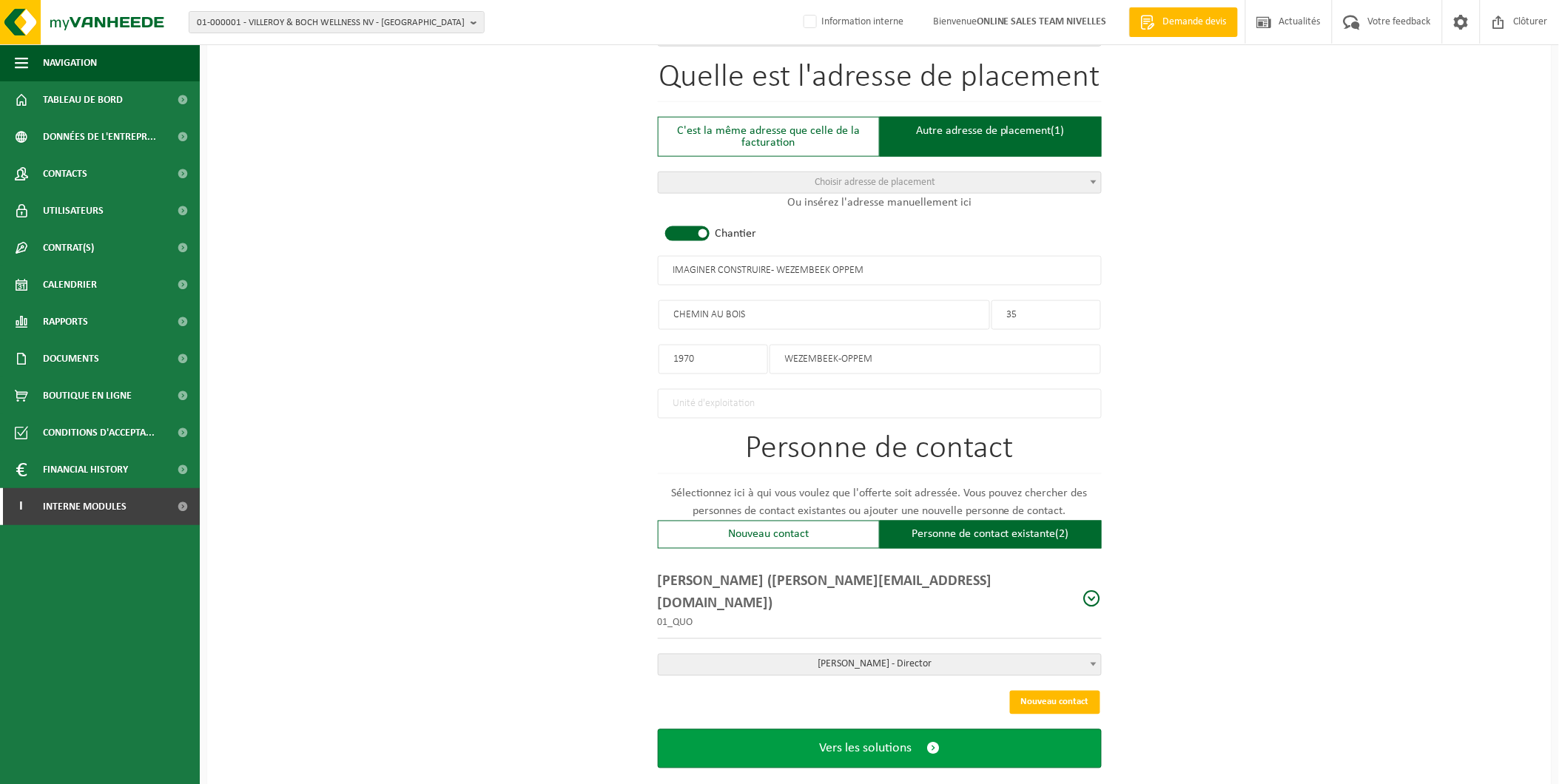
click at [905, 741] on span "Vers les solutions" at bounding box center [865, 748] width 93 height 15
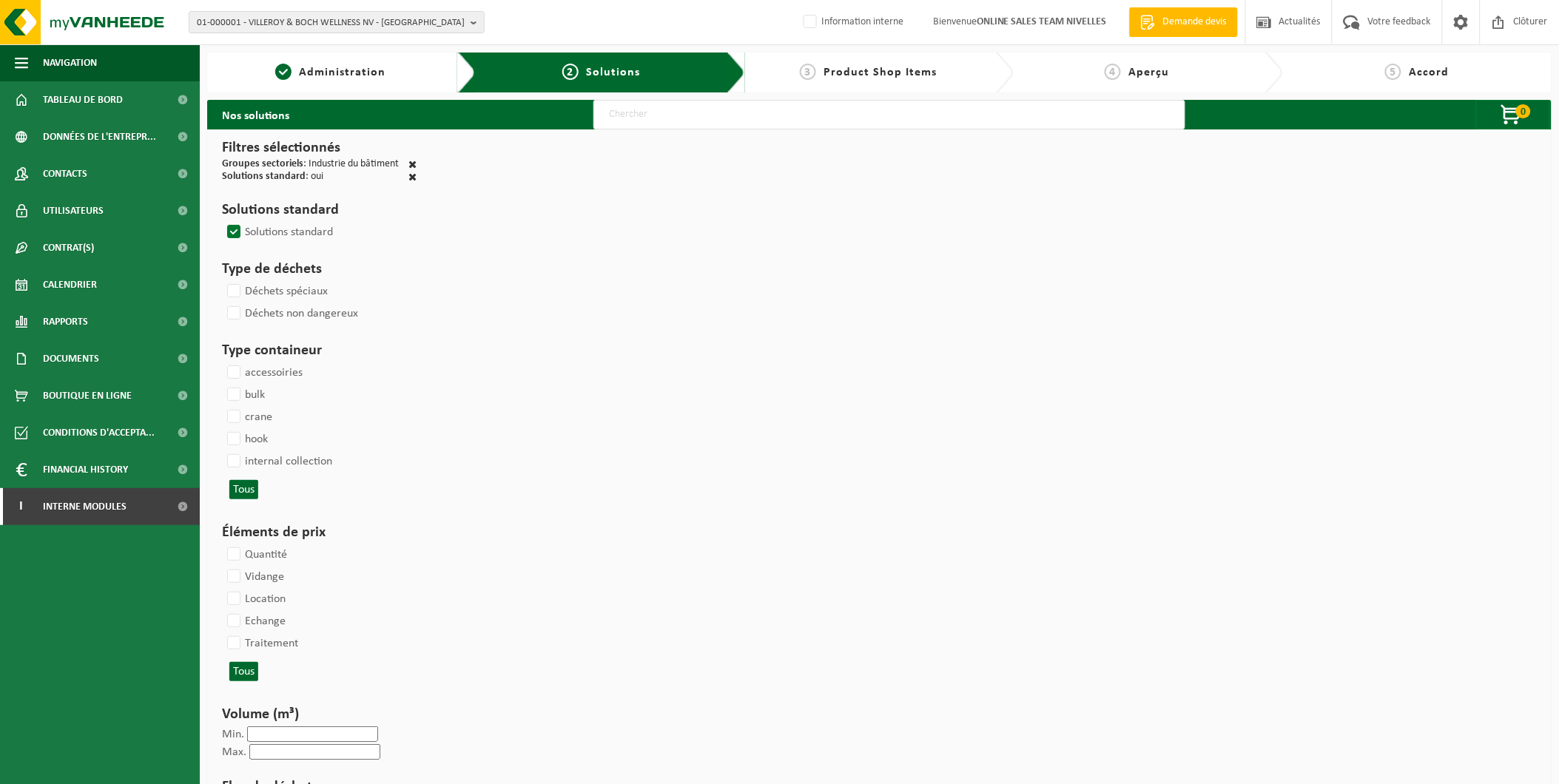
select select
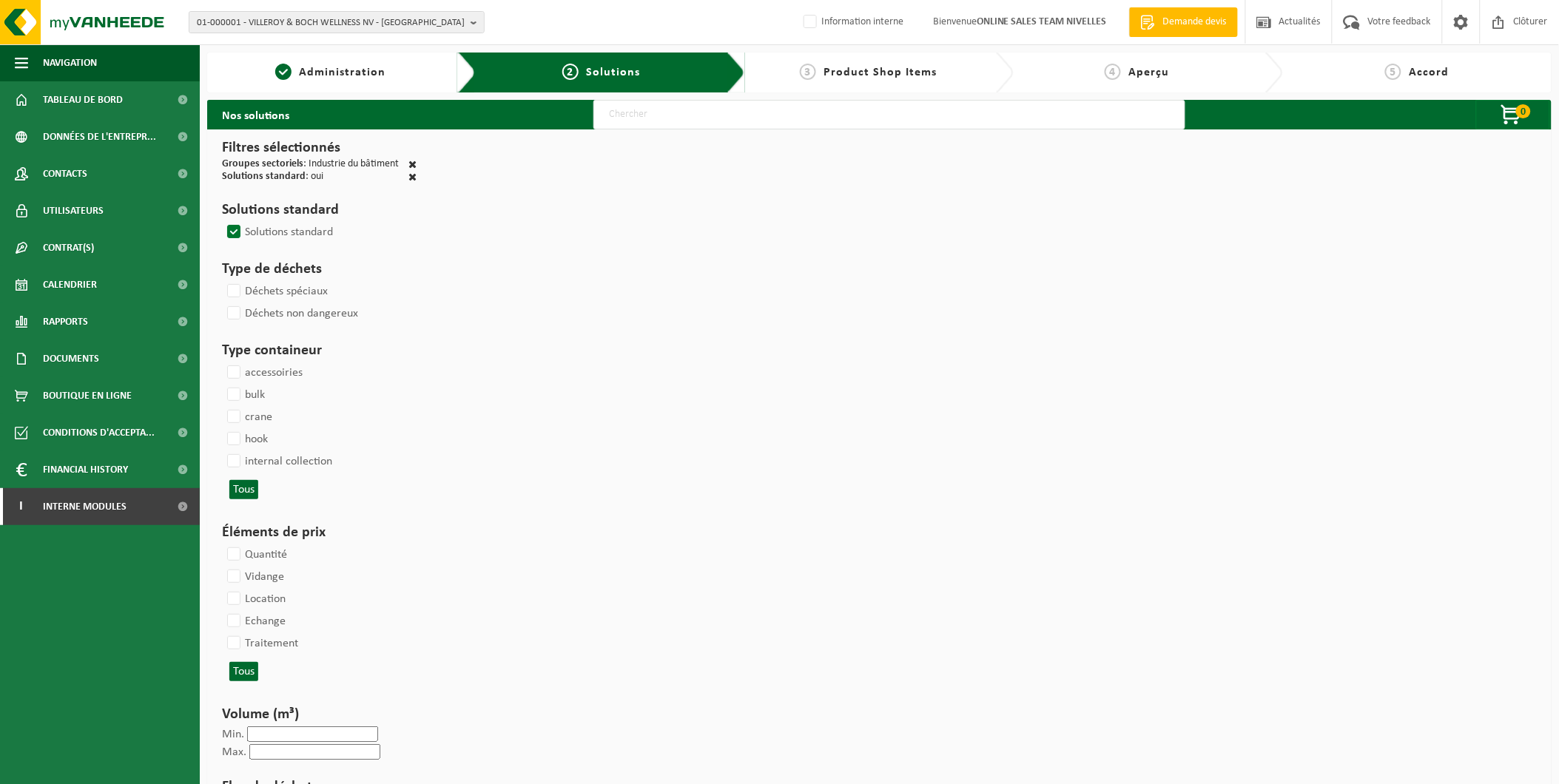
select select
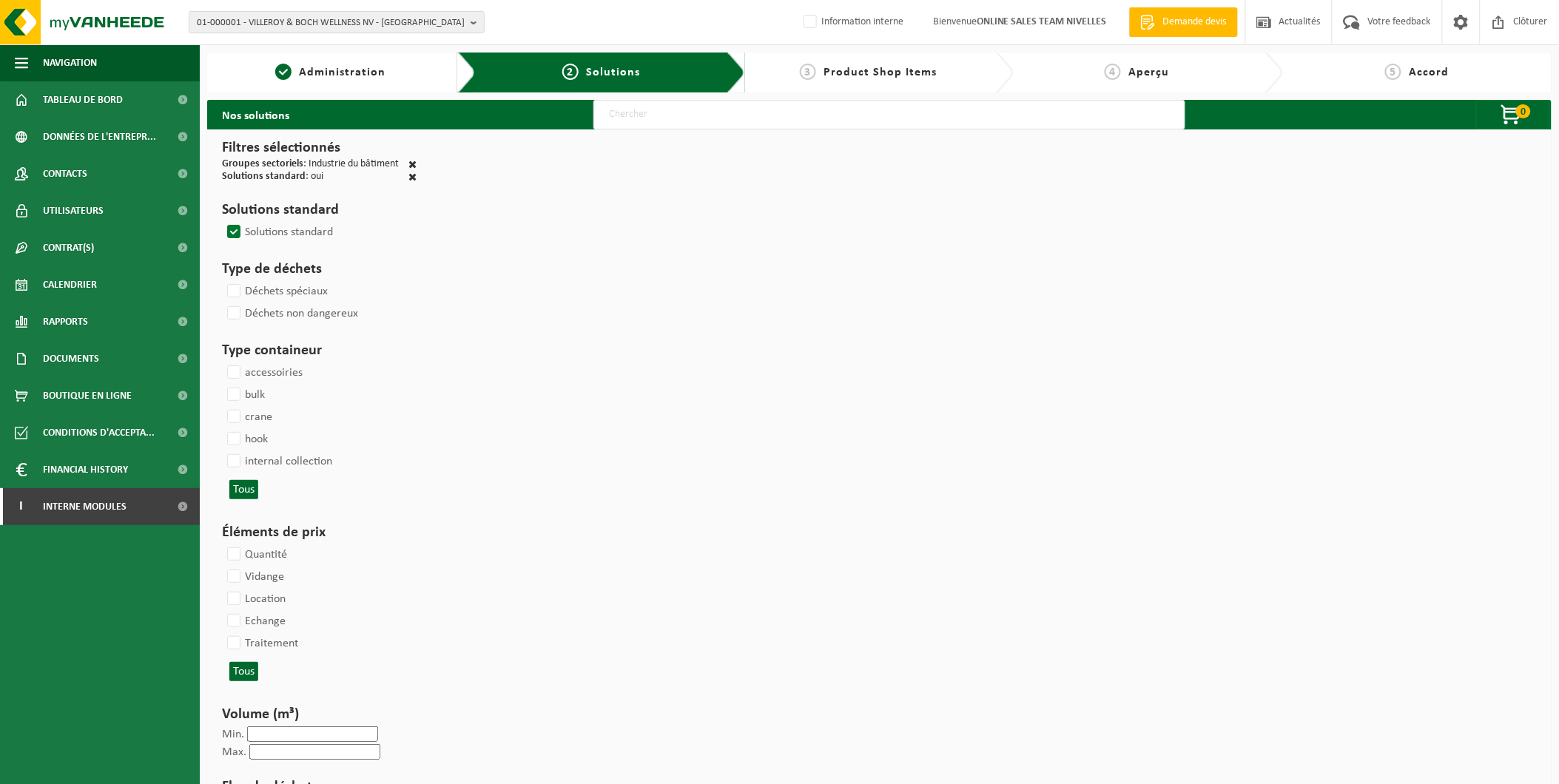
select select
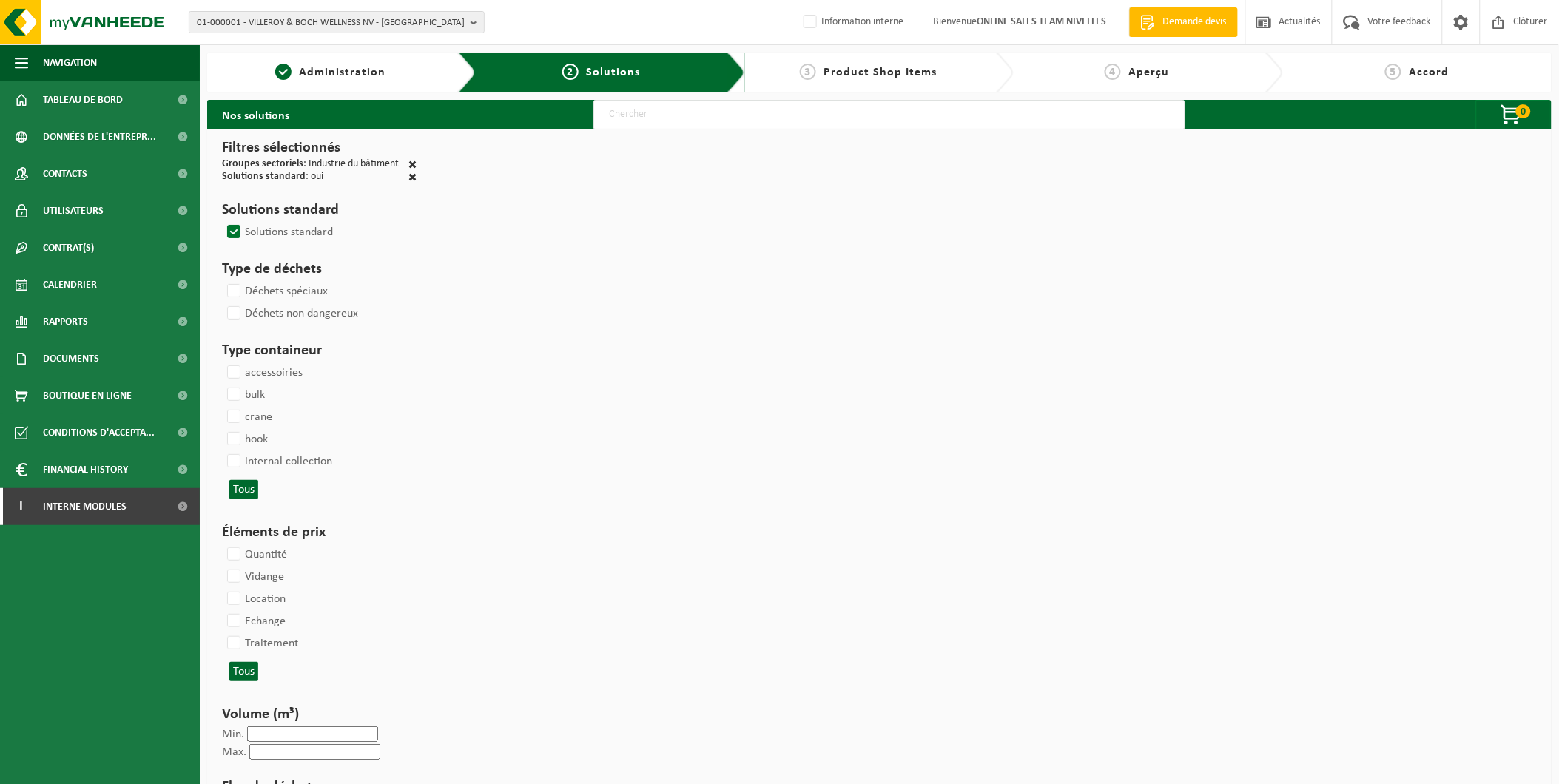
select select
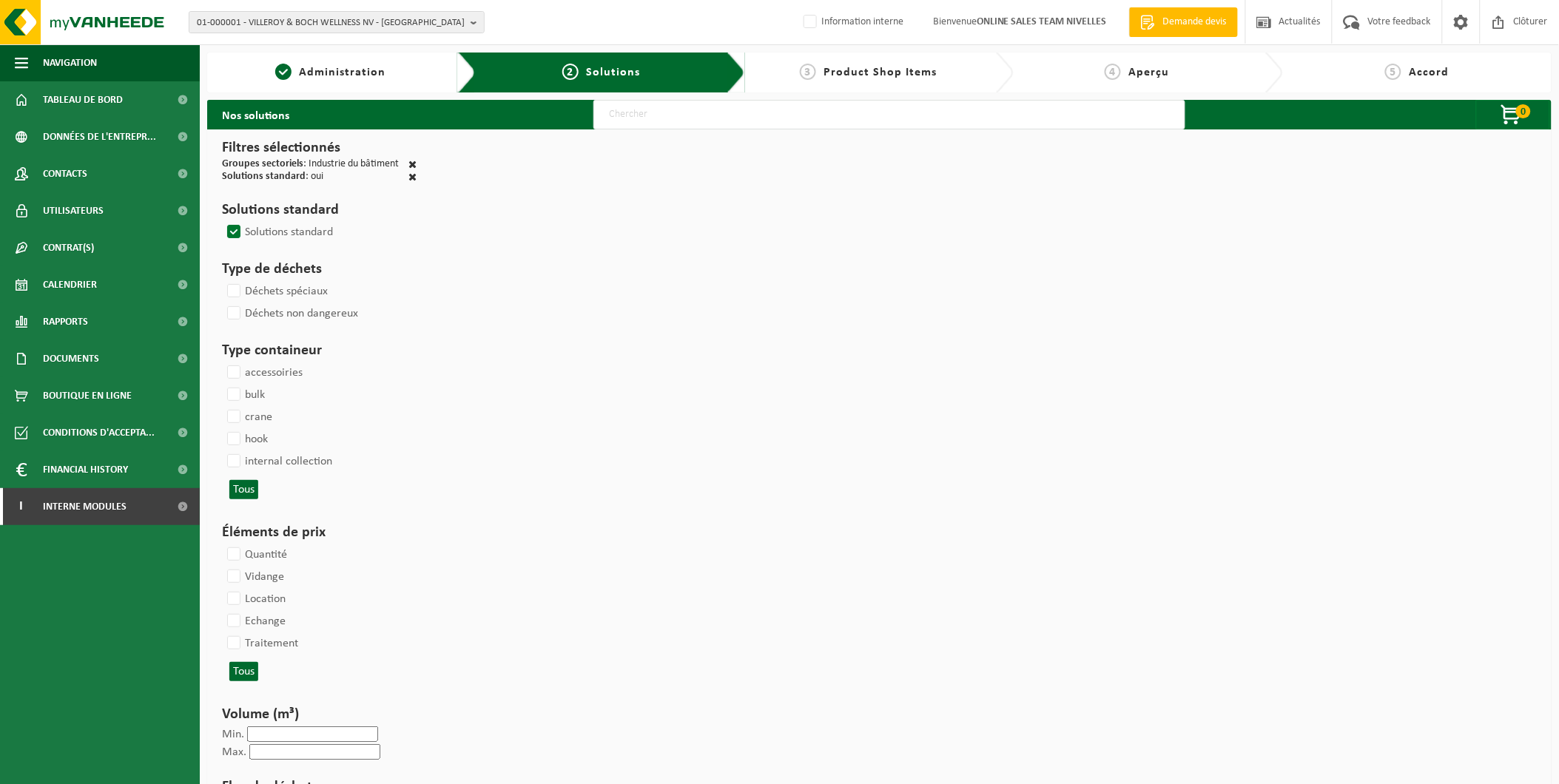
select select
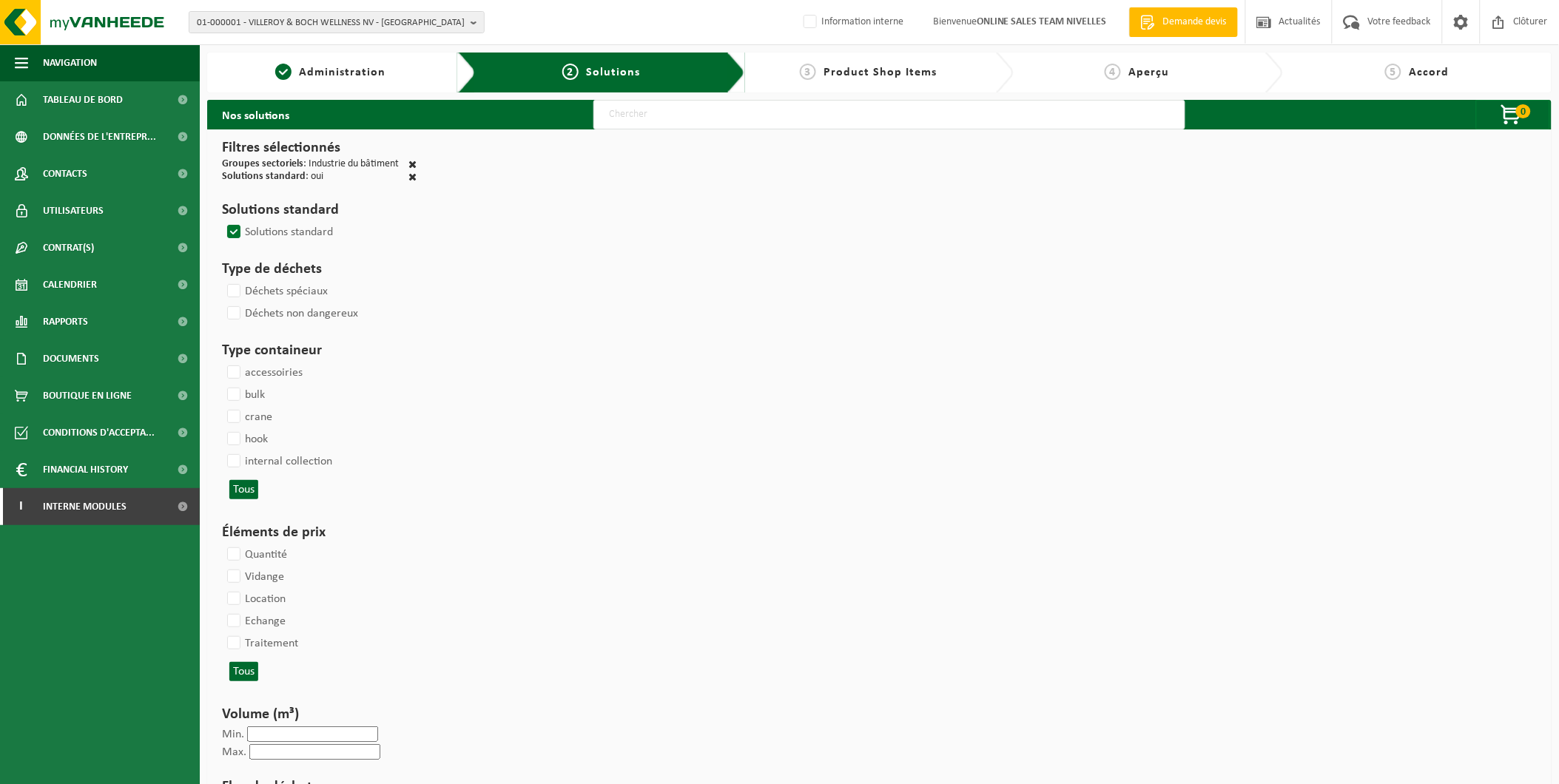
select select
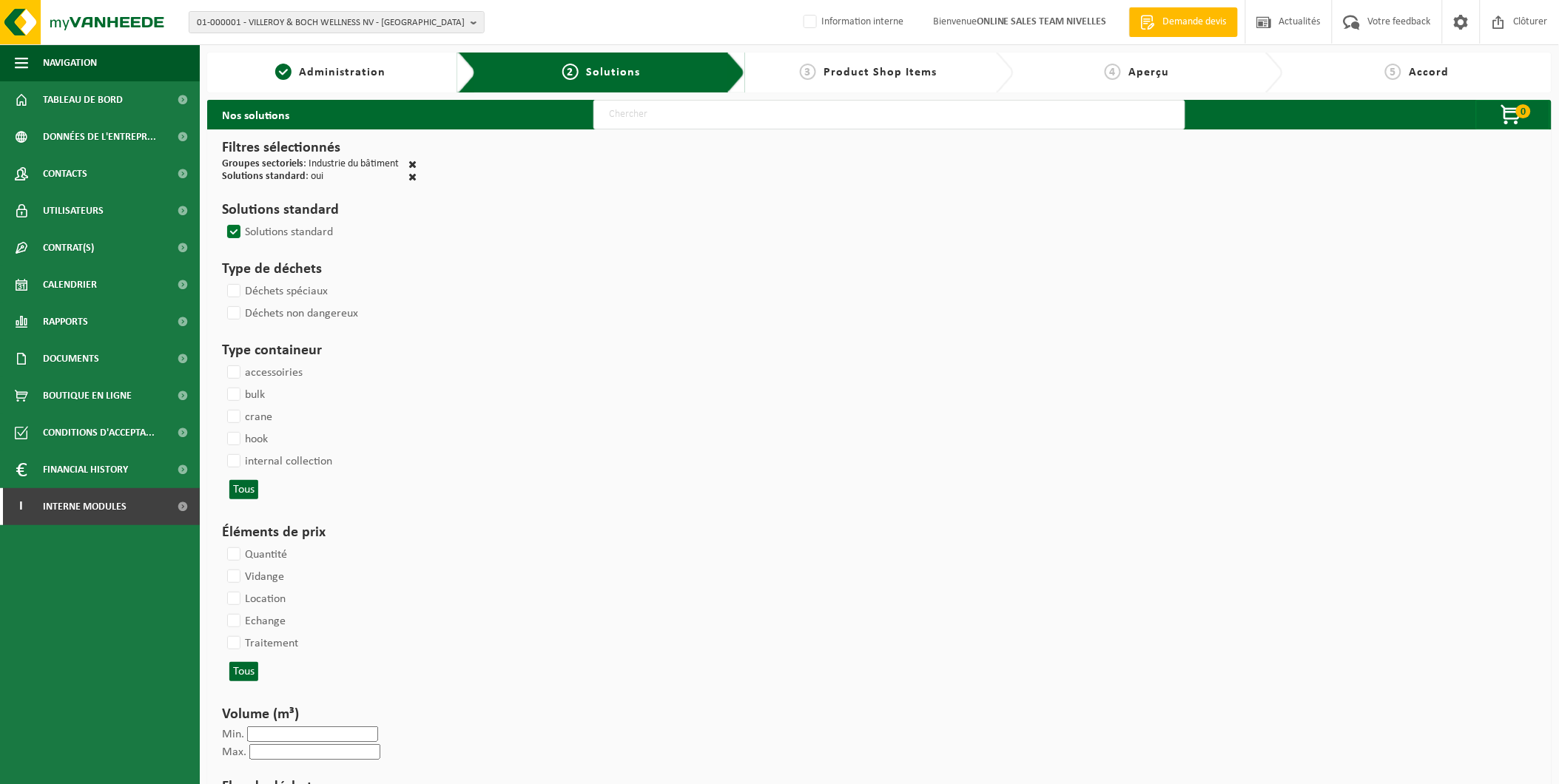
select select
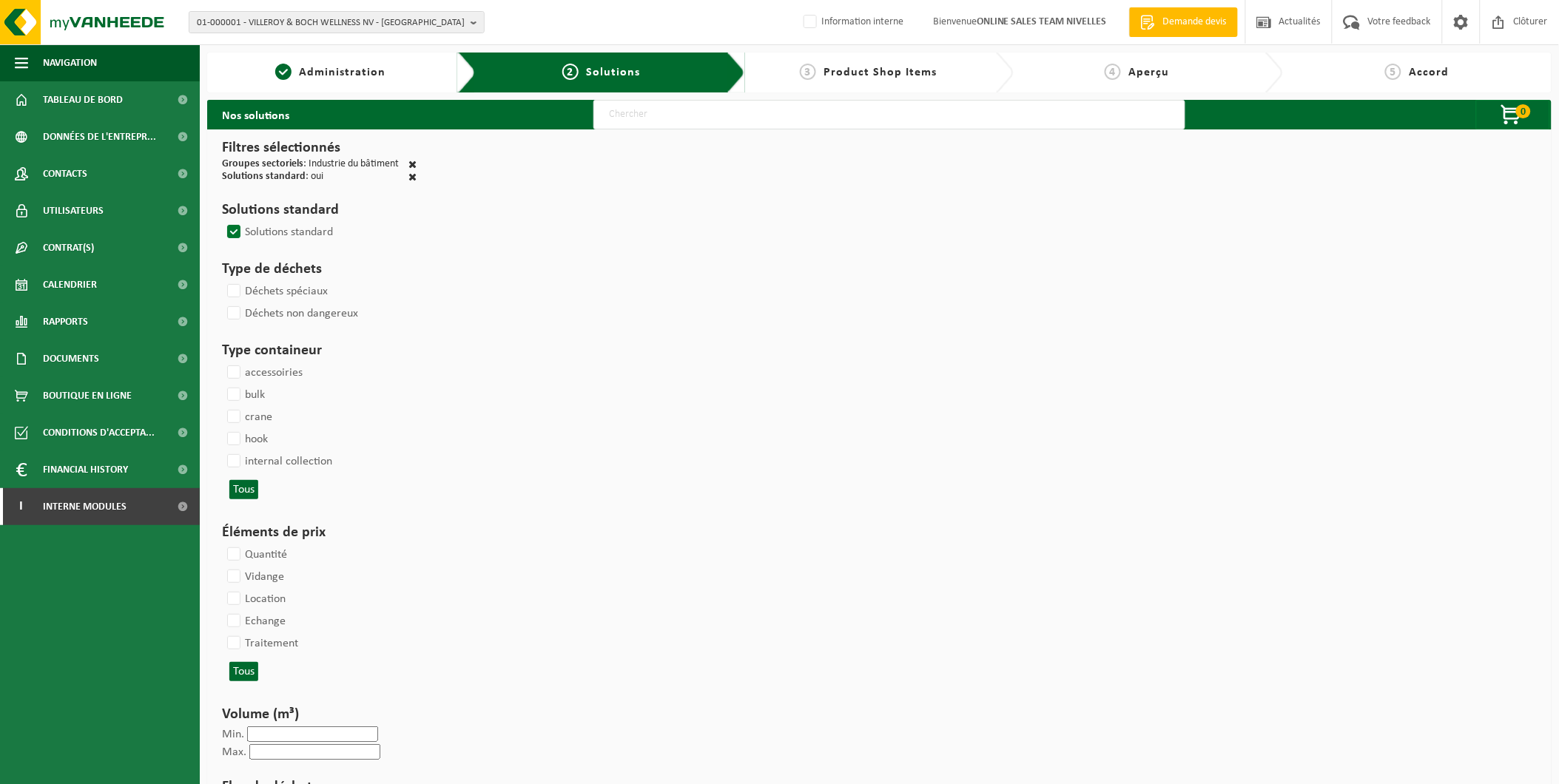
select select
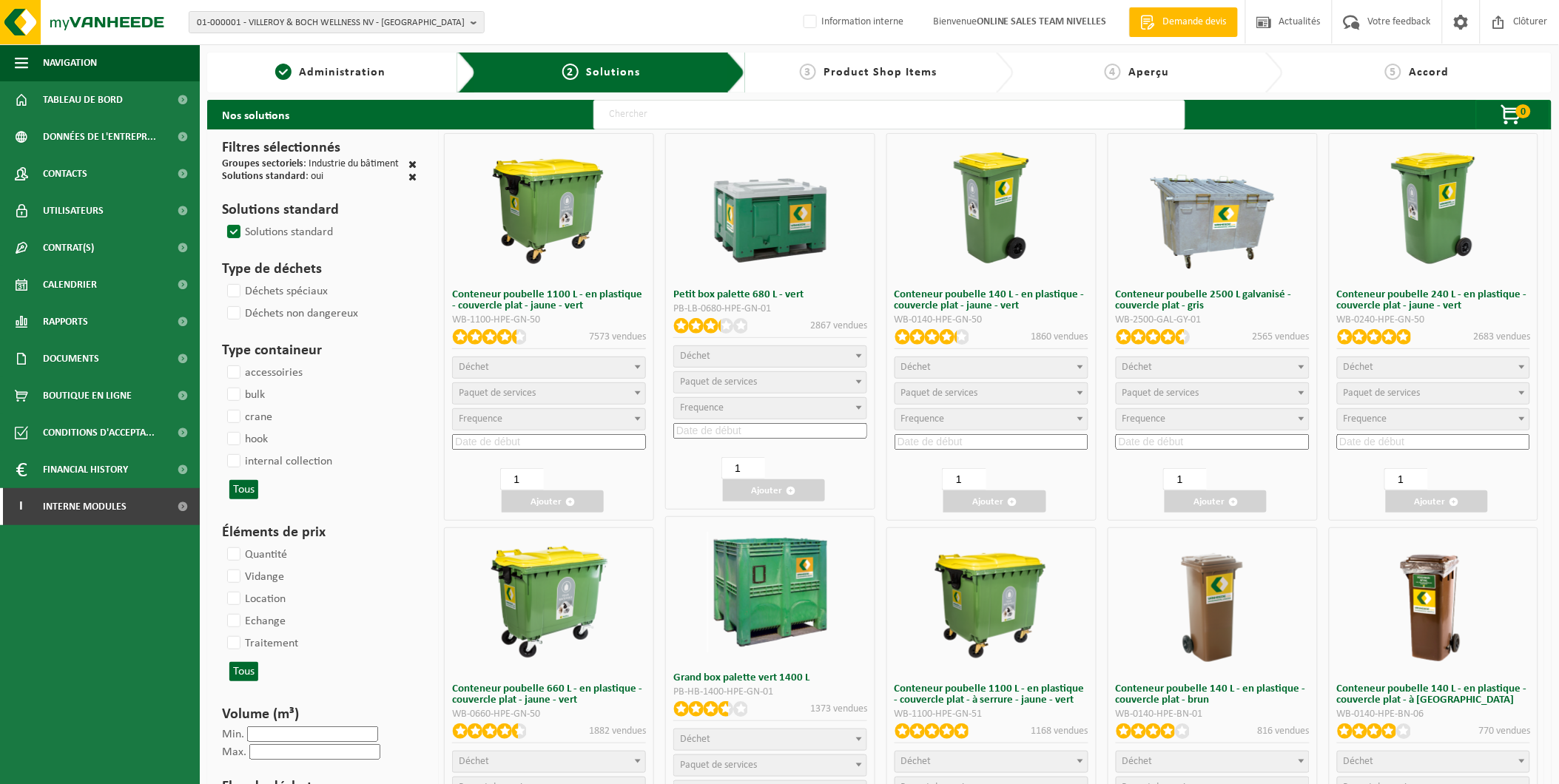
click at [631, 115] on input "text" at bounding box center [889, 114] width 592 height 30
type input "000291"
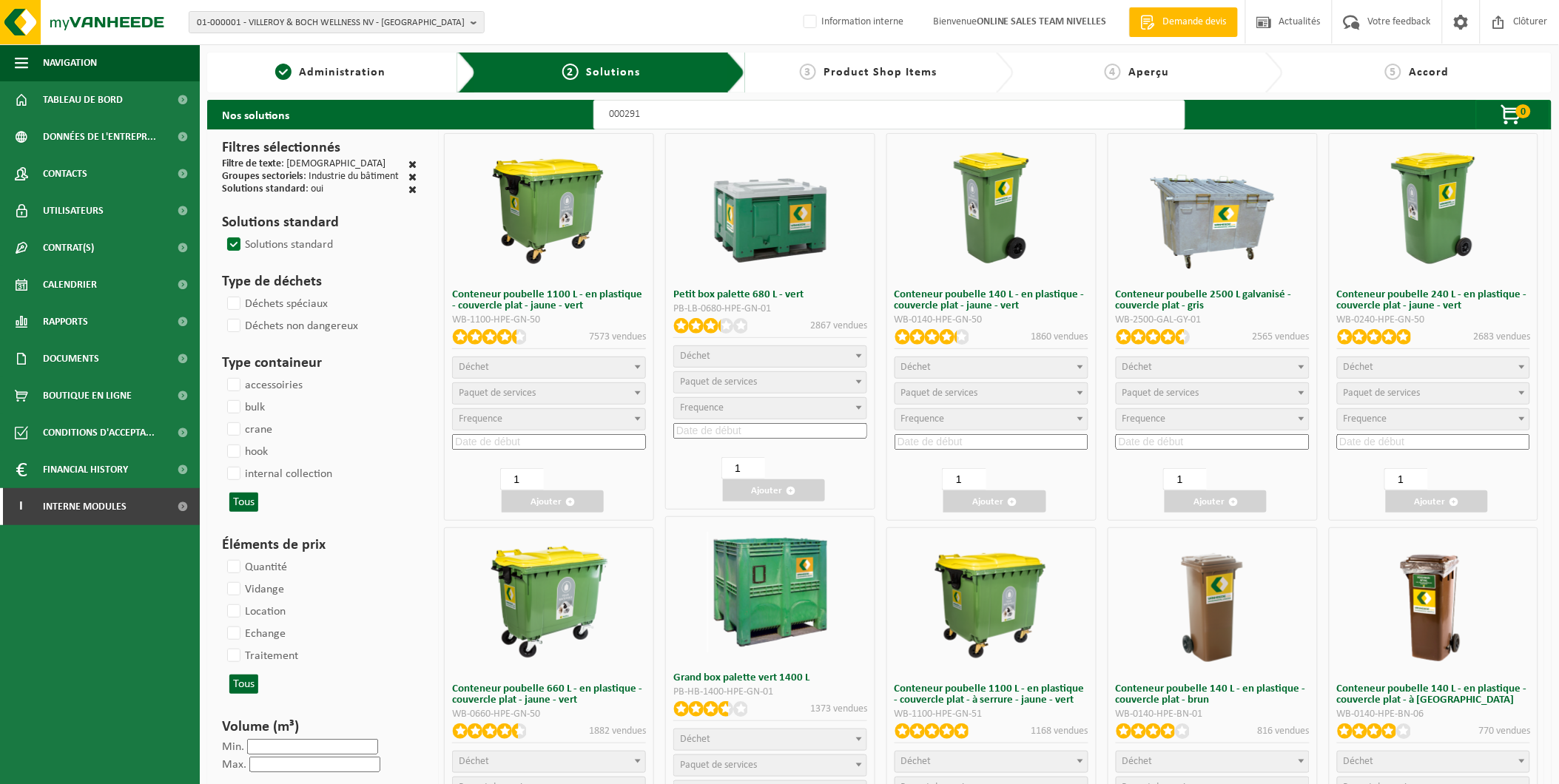
select select
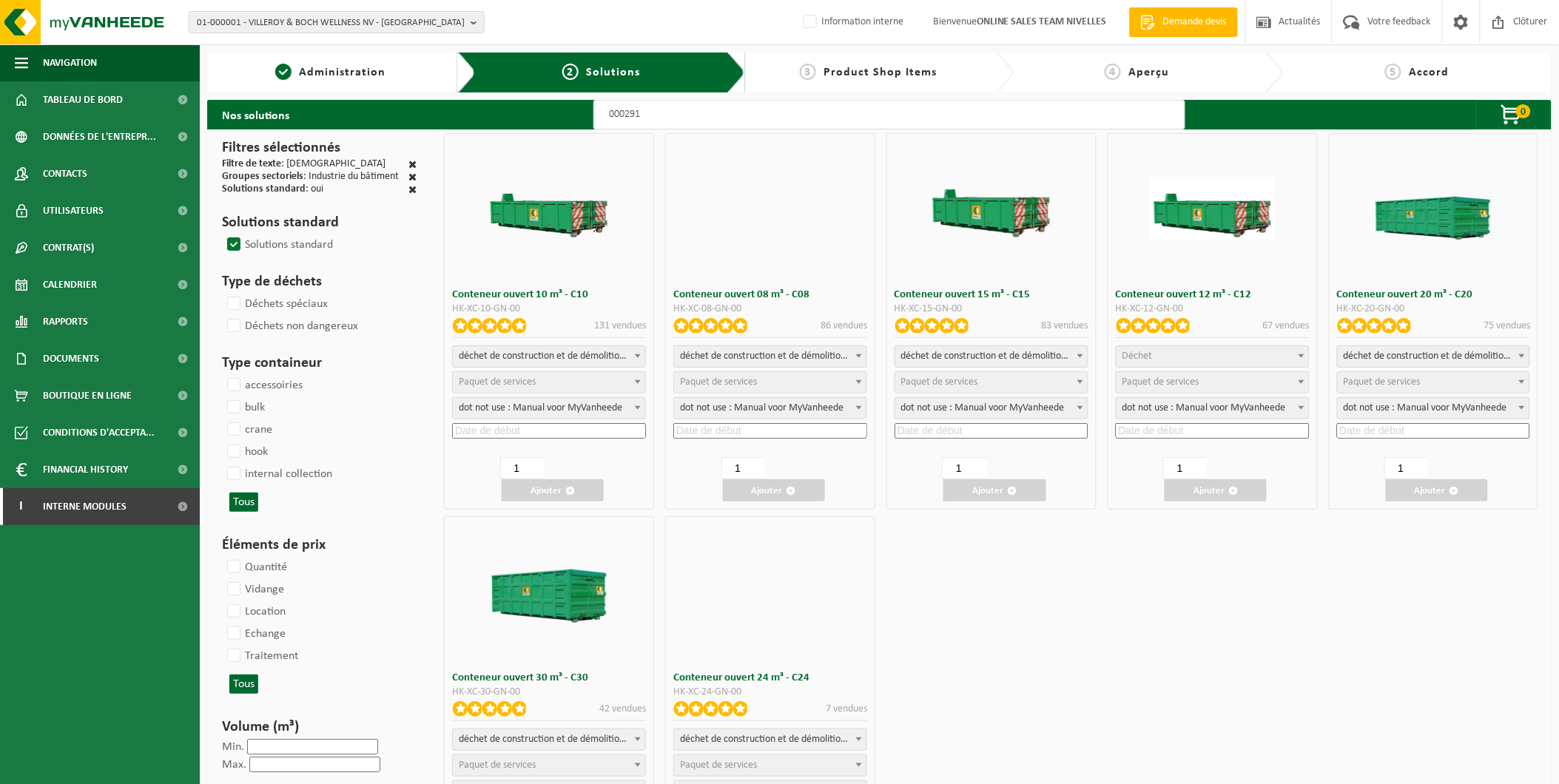
select select
select select "197"
select select
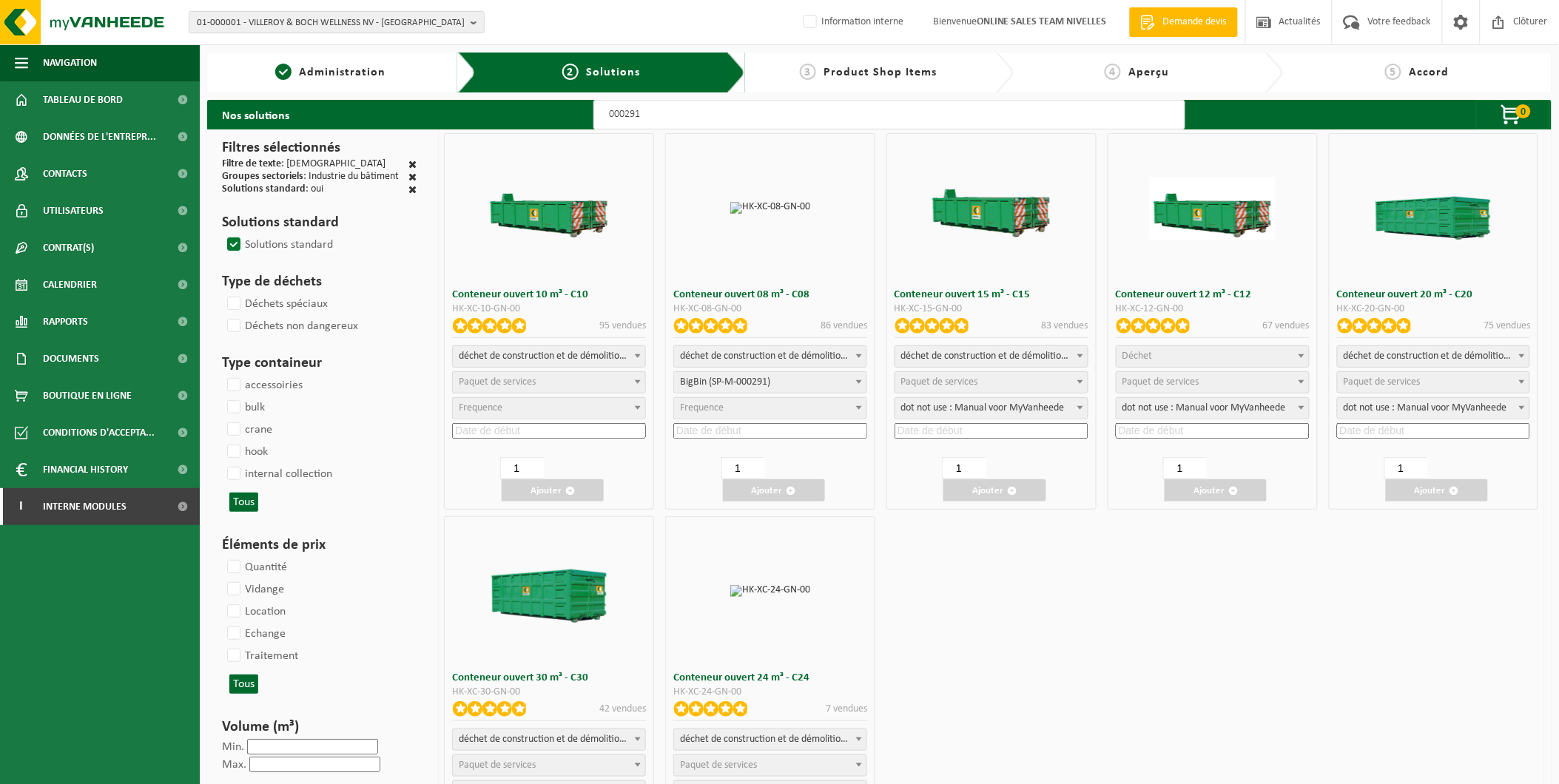
select select
select select "197"
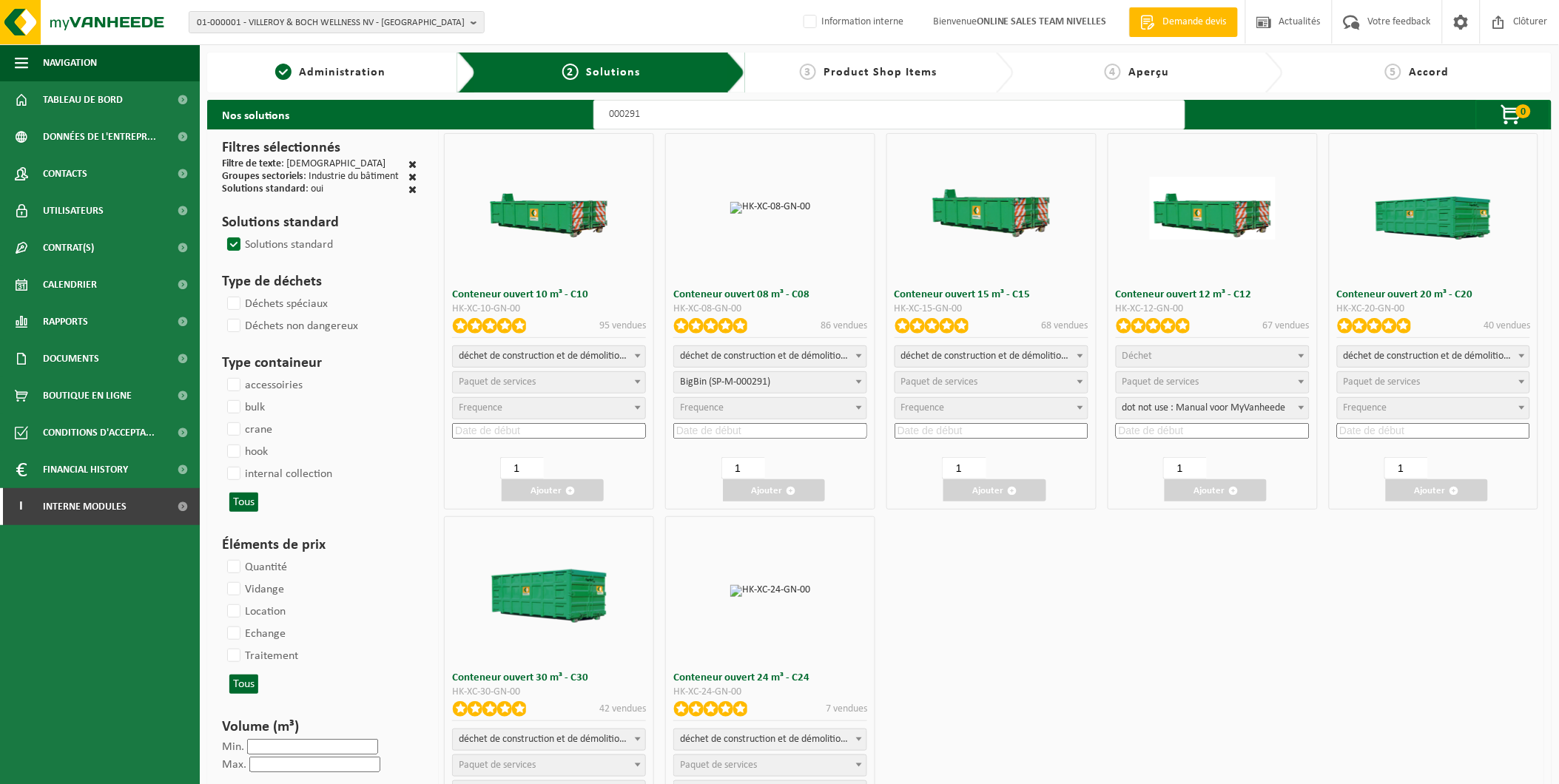
select select
select select "25"
select select "197"
select select
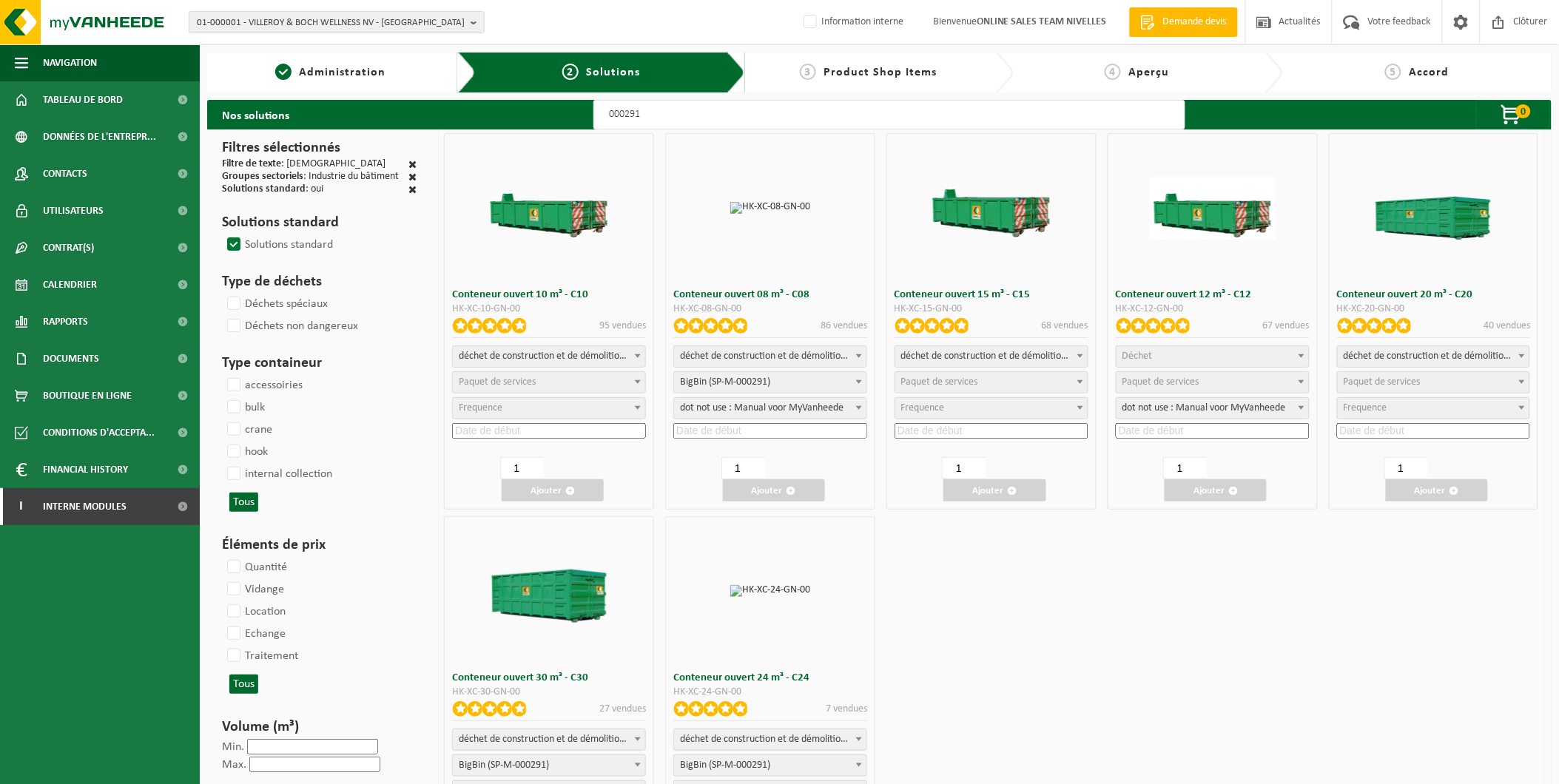
select select "25"
click at [799, 425] on input at bounding box center [770, 430] width 194 height 15
click at [1009, 578] on div "Conteneur ouvert 10 m³ - C10 HK-XC-10-GN-00 95 vendues déchet de construction e…" at bounding box center [991, 512] width 1106 height 766
click at [759, 426] on input at bounding box center [770, 430] width 194 height 15
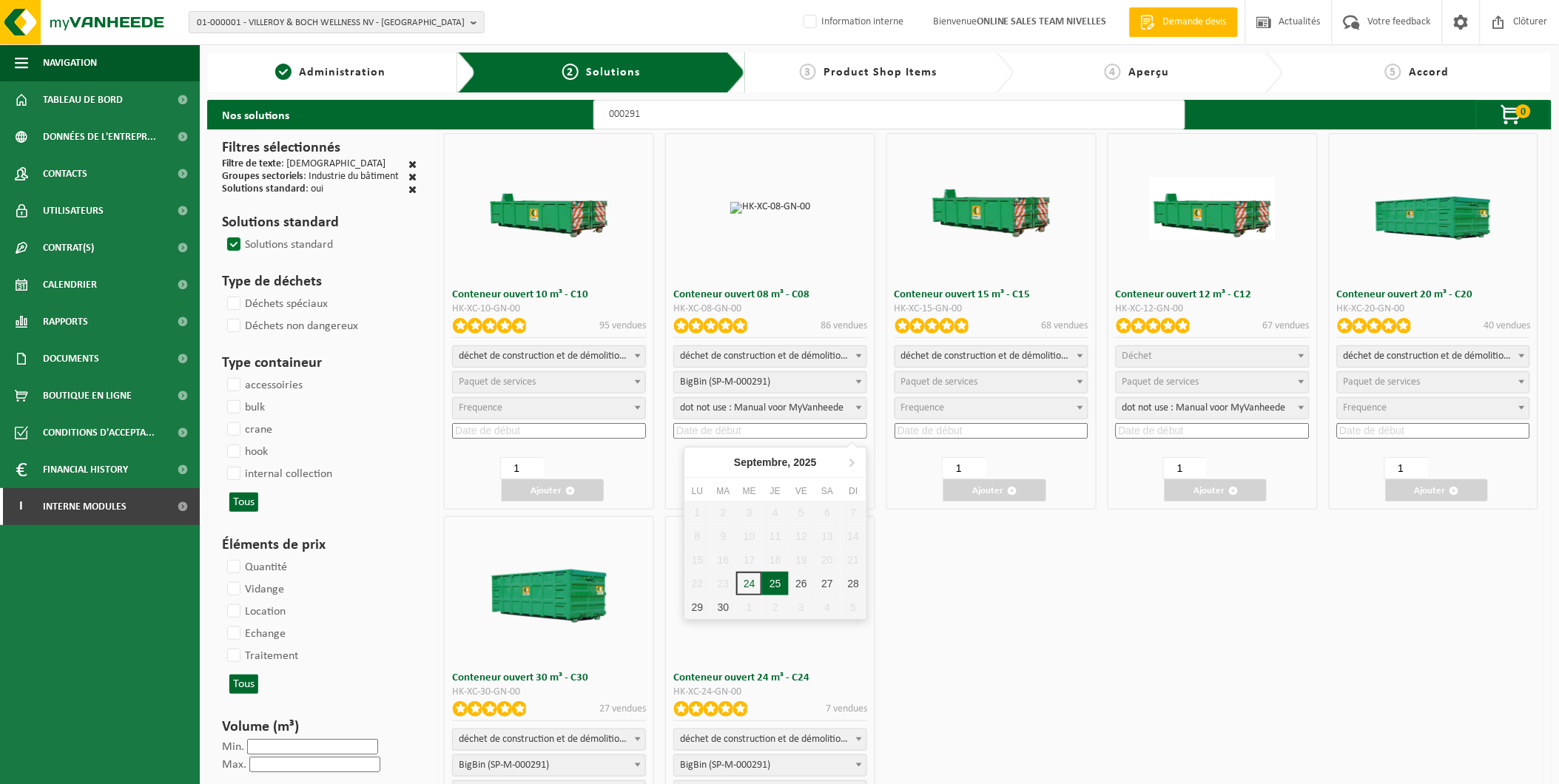
click at [779, 582] on div "25" at bounding box center [775, 583] width 26 height 24
type input "2025-09-25"
click at [778, 488] on button "Ajouter" at bounding box center [774, 490] width 102 height 22
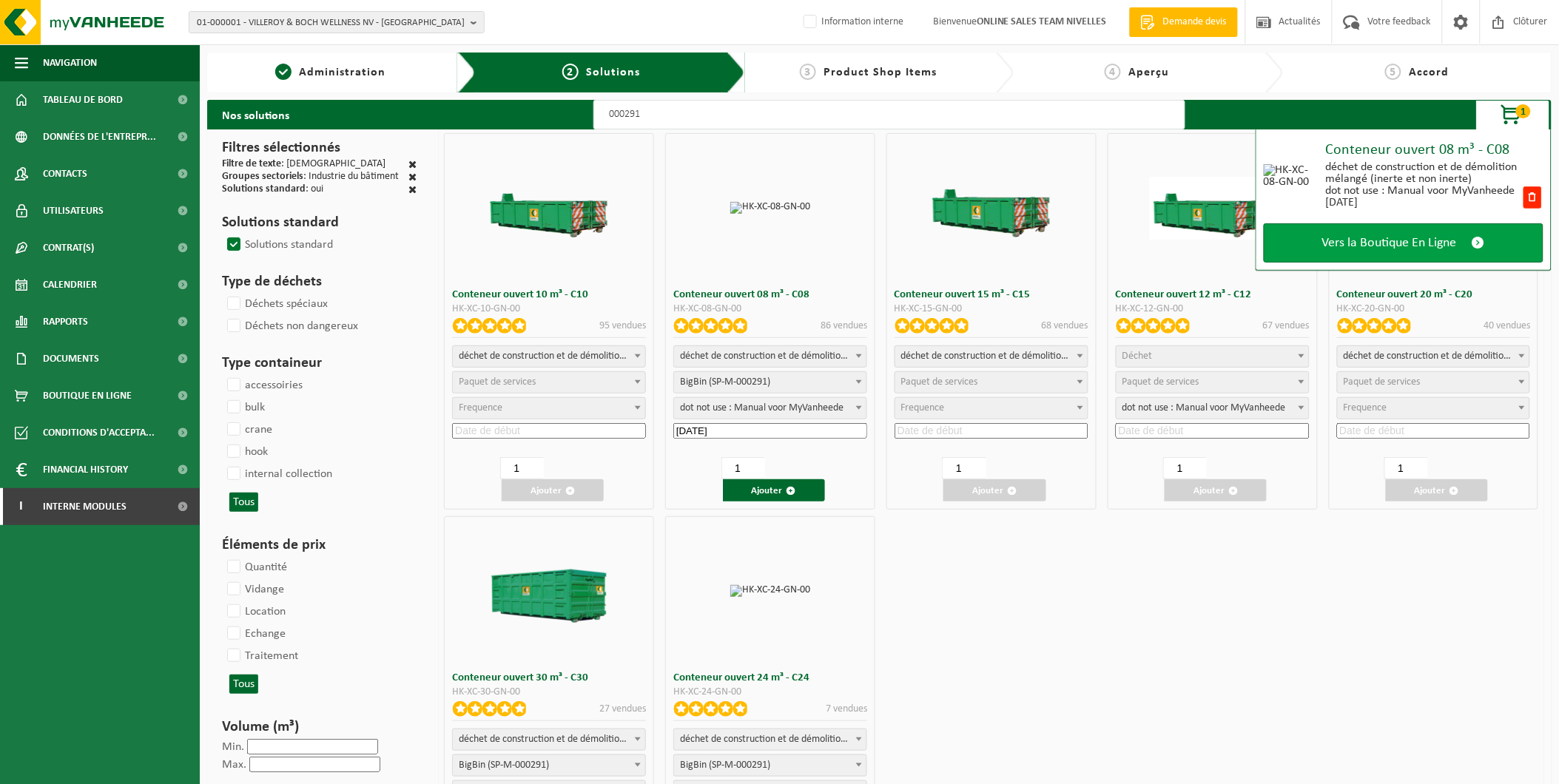
click at [1408, 244] on span "Vers la Boutique En Ligne" at bounding box center [1389, 243] width 135 height 15
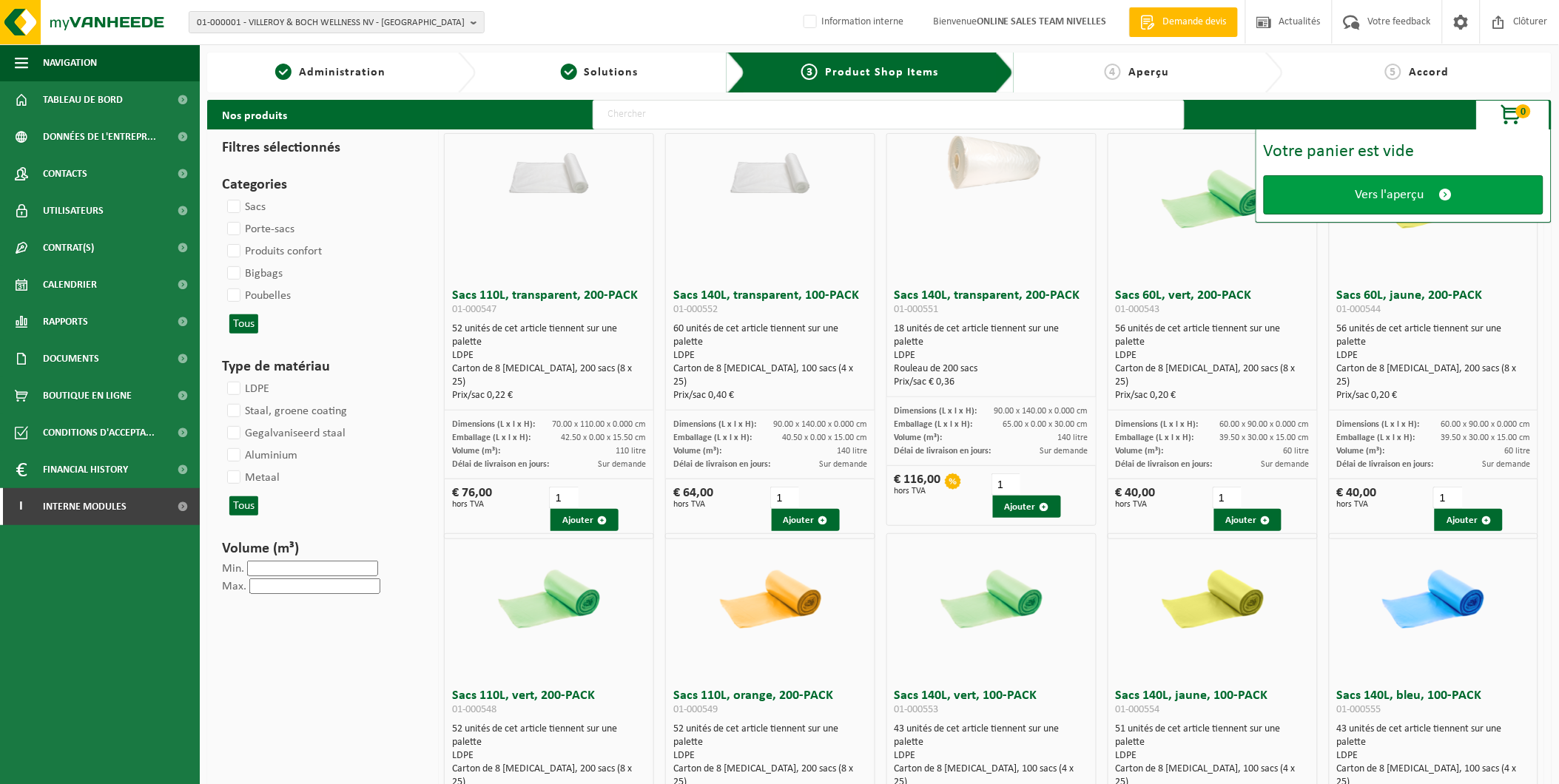
click at [1424, 194] on span "Vers l'aperçu" at bounding box center [1389, 195] width 68 height 15
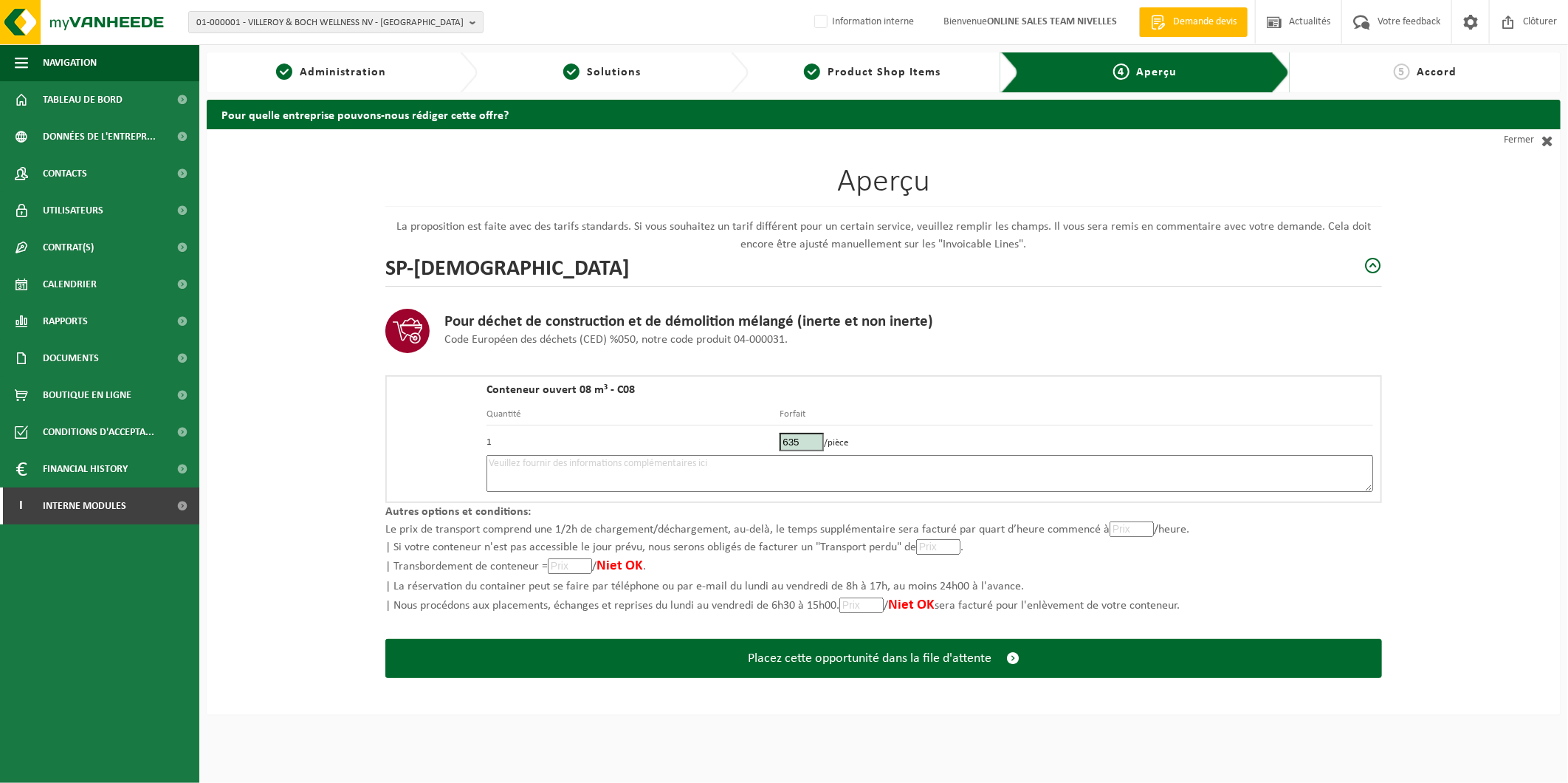
click at [631, 469] on textarea at bounding box center [930, 473] width 887 height 37
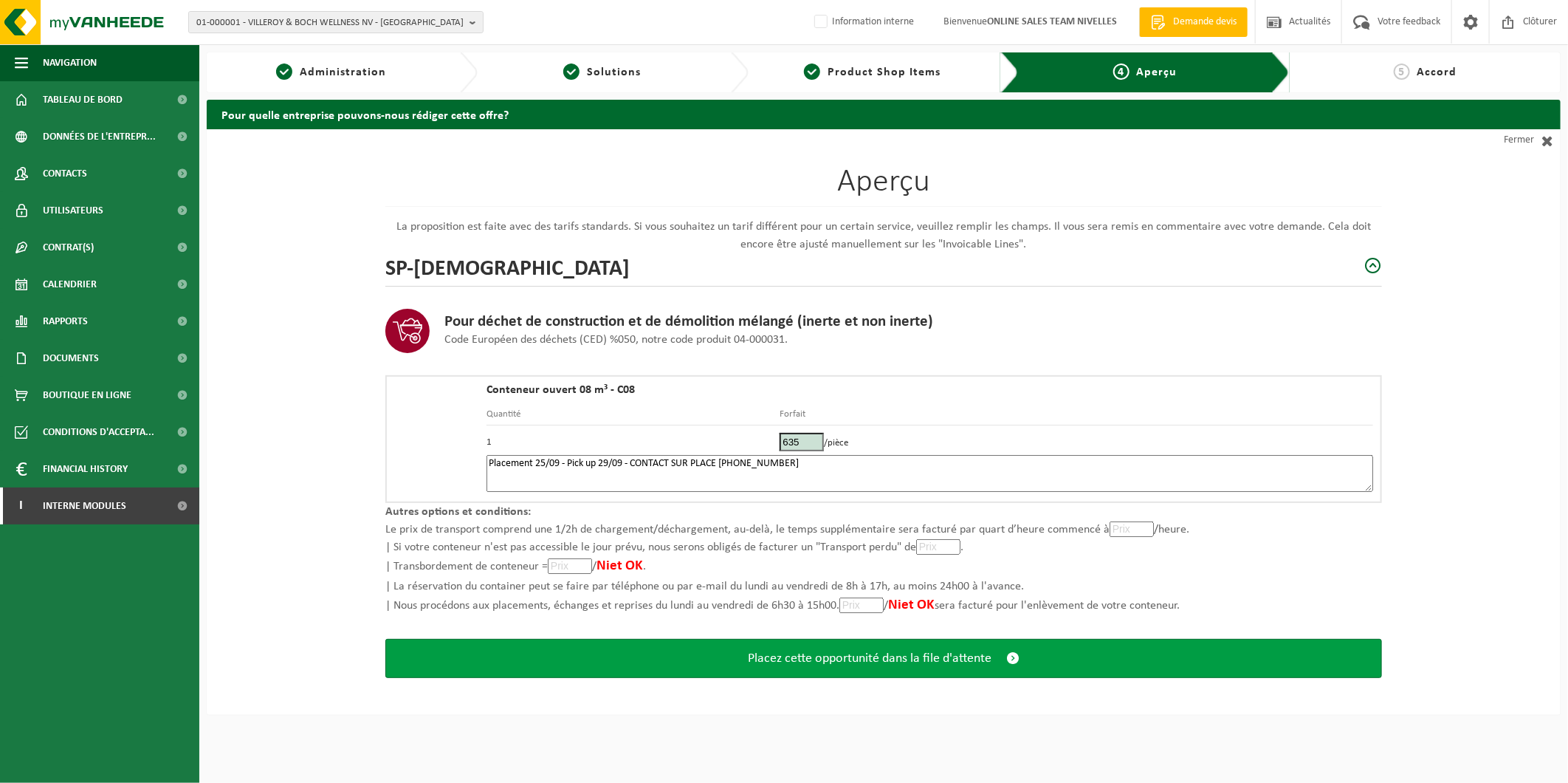
type textarea "Placement 25/09 - Pick up 29/09 - CONTACT SUR PLACE [PHONE_NUMBER]"
click at [891, 659] on span "Placez cette opportunité dans la file d'attente" at bounding box center [869, 658] width 244 height 15
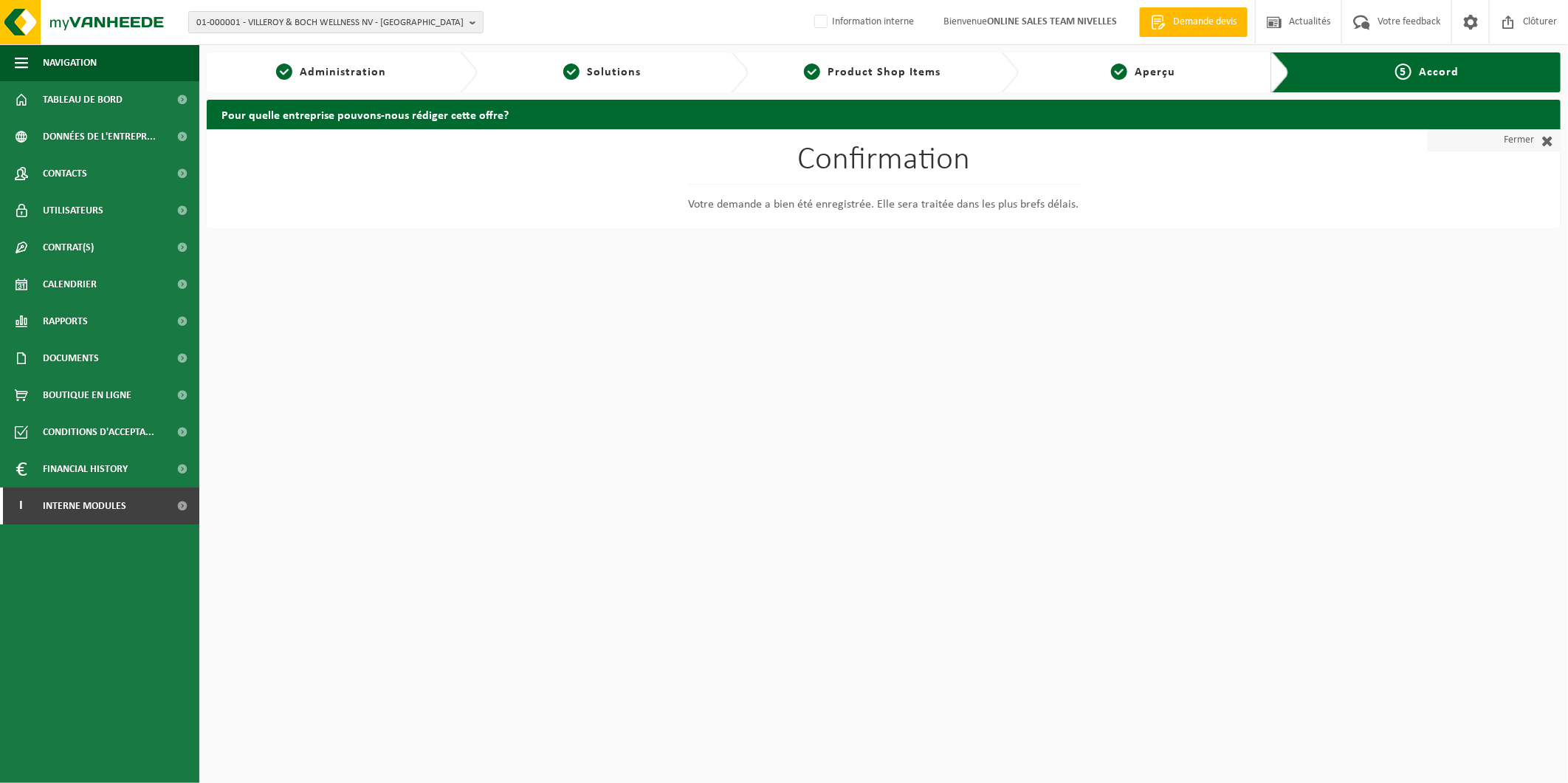
click at [1516, 135] on link "Fermer" at bounding box center [1494, 140] width 133 height 22
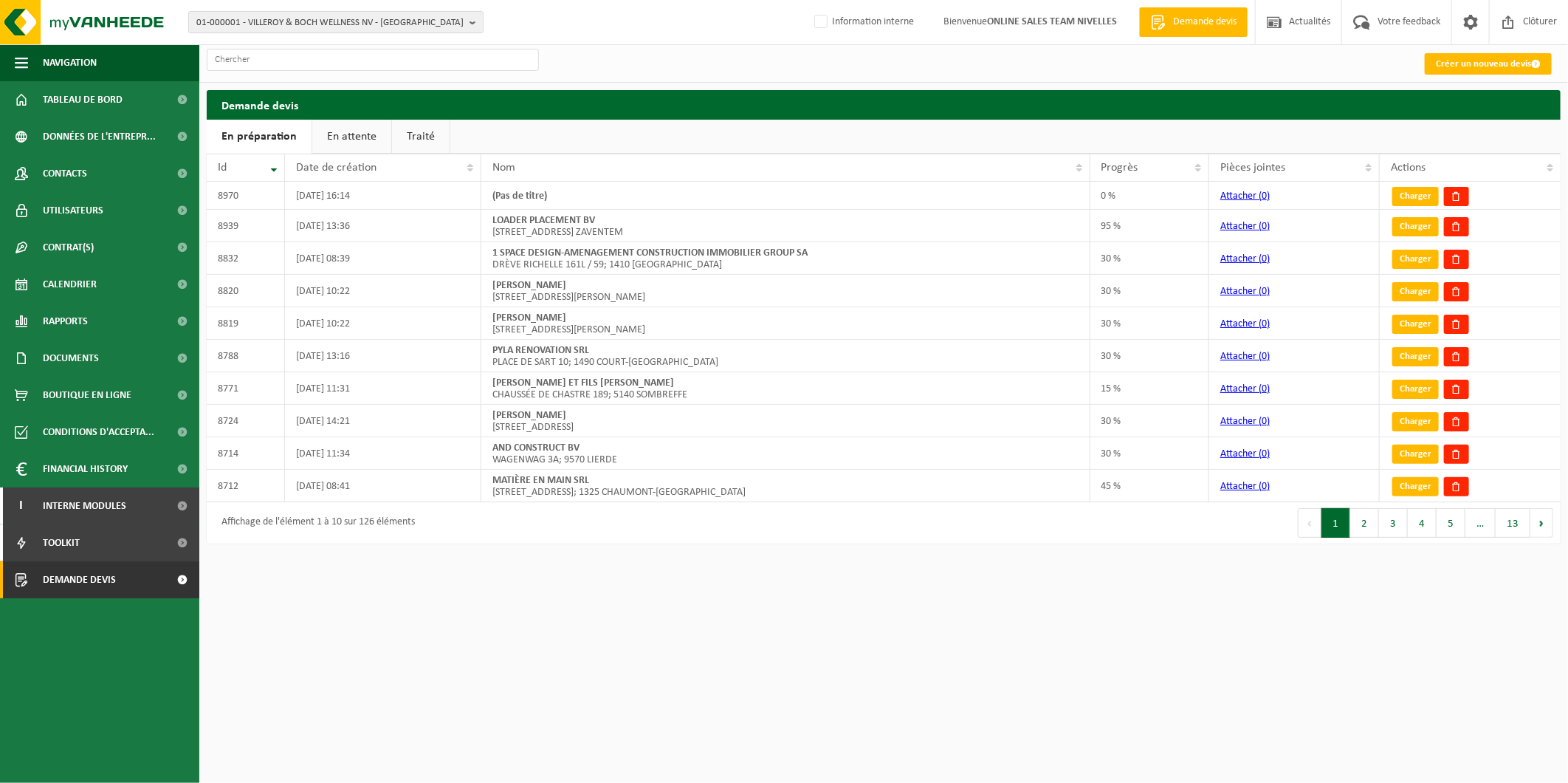
click at [352, 138] on link "En attente" at bounding box center [352, 137] width 79 height 34
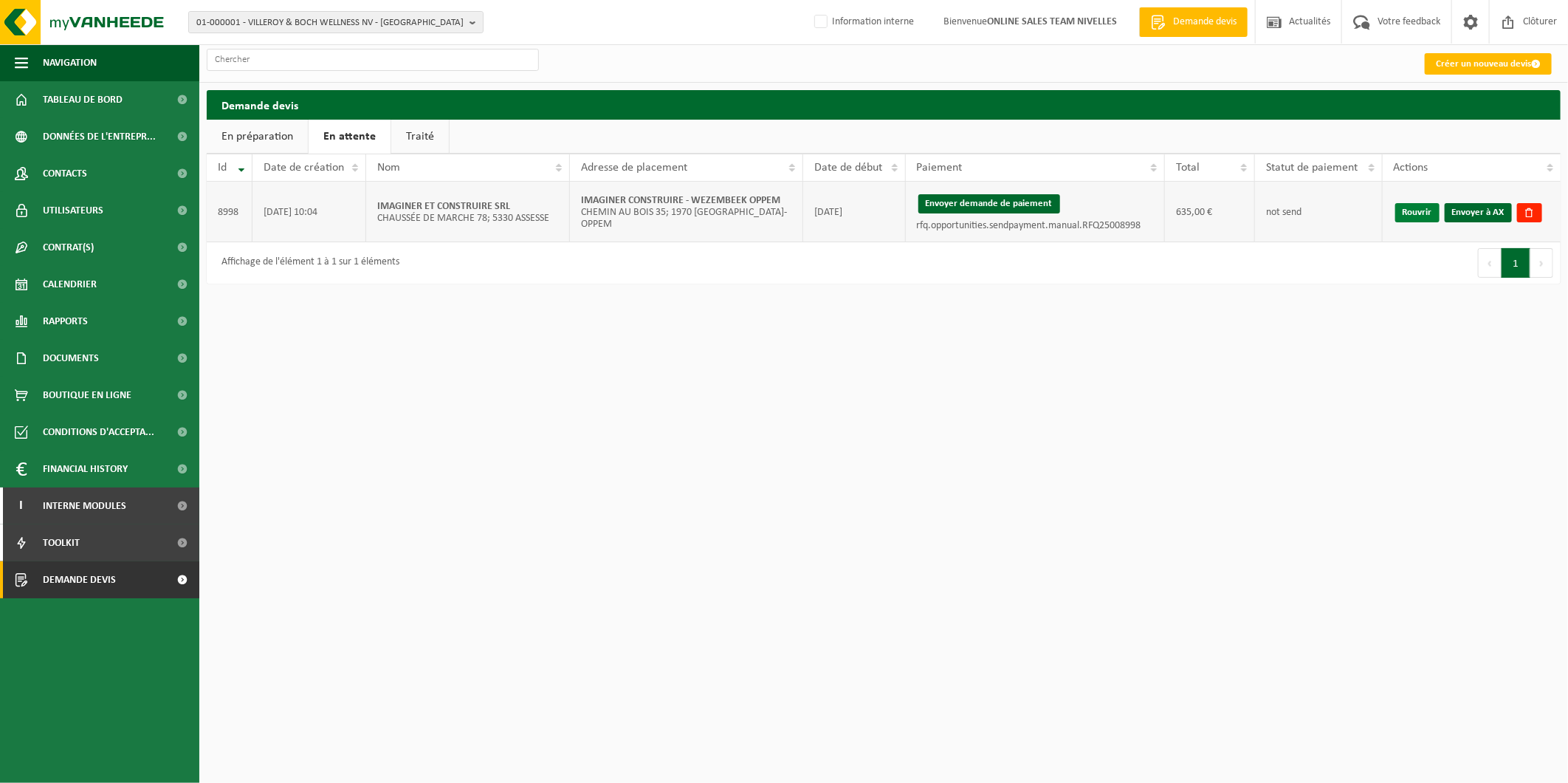
click at [1421, 213] on link "Rouvrir" at bounding box center [1418, 212] width 44 height 19
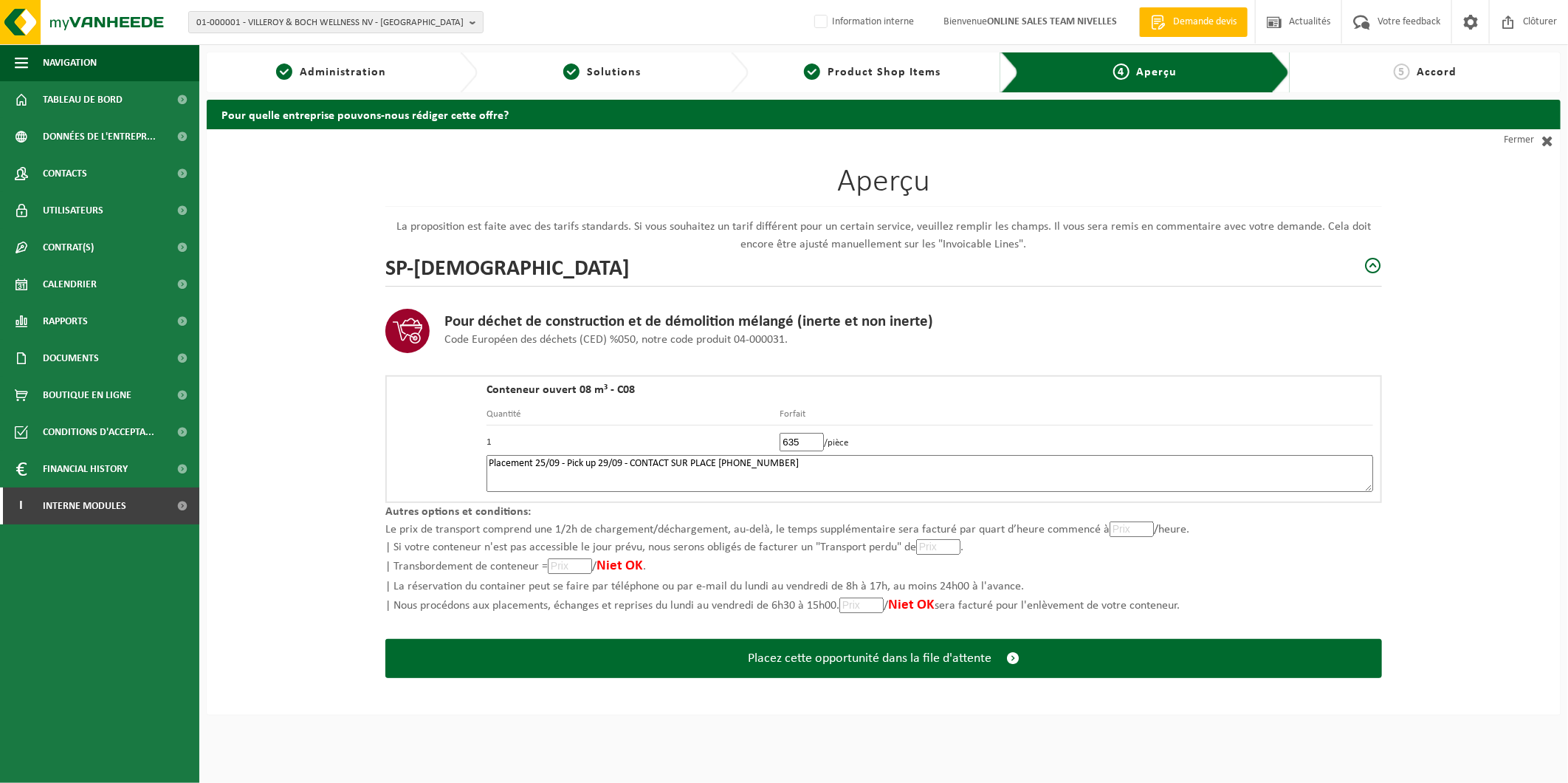
click at [837, 459] on textarea "Placement 25/09 - Pick up 29/09 - CONTACT SUR PLACE [PHONE_NUMBER]" at bounding box center [930, 473] width 887 height 37
click at [631, 462] on textarea "Placement 25/09 - Pick up 29/09 - CONTACT SUR PLACE [PHONE_NUMBER]" at bounding box center [930, 473] width 887 height 37
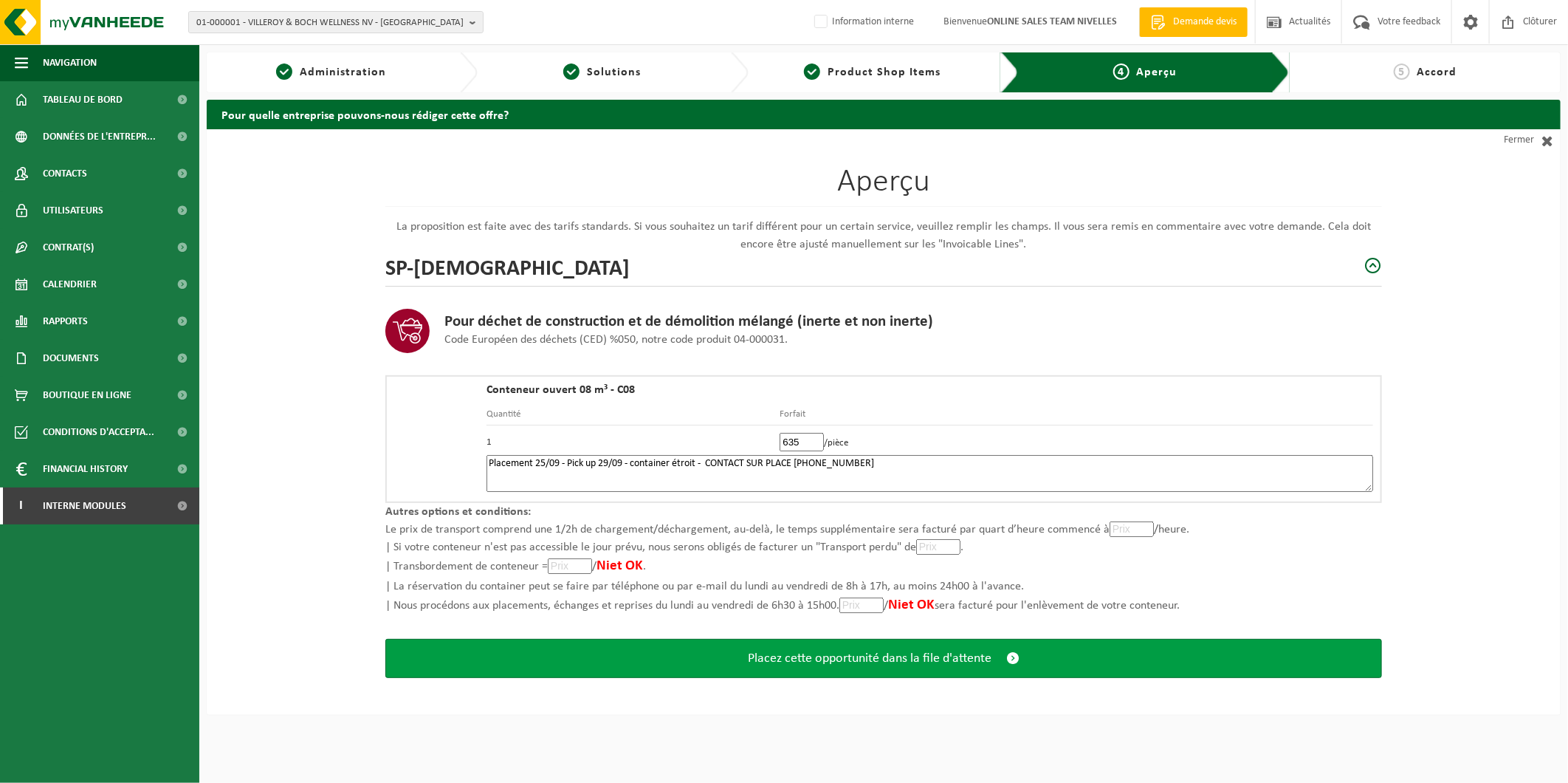
type textarea "Placement 25/09 - Pick up 29/09 - container étroit - CONTACT SUR PLACE [PHONE_N…"
click at [857, 659] on span "Placez cette opportunité dans la file d'attente" at bounding box center [869, 658] width 244 height 15
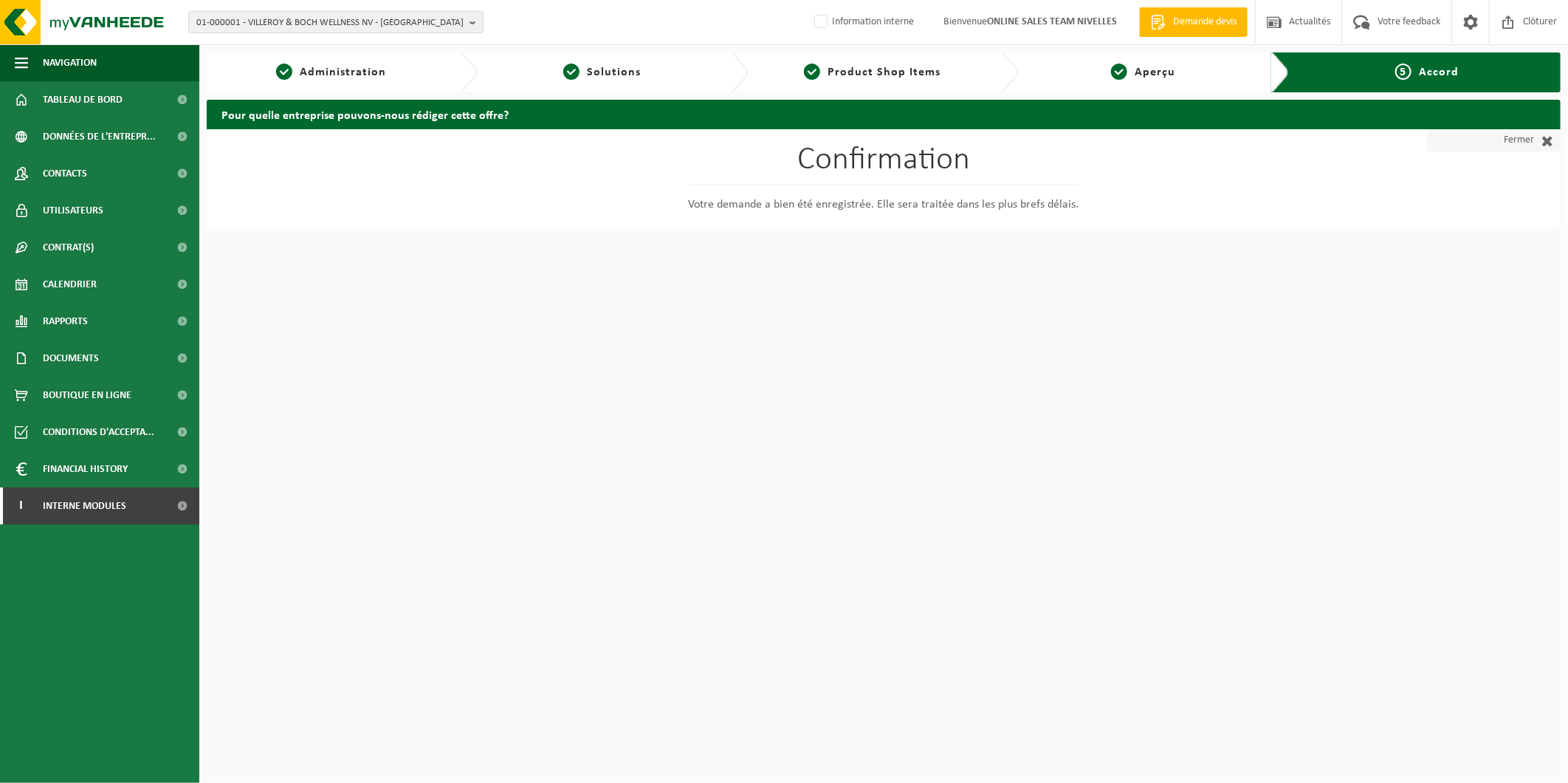
click at [1516, 131] on link "Fermer" at bounding box center [1494, 140] width 133 height 22
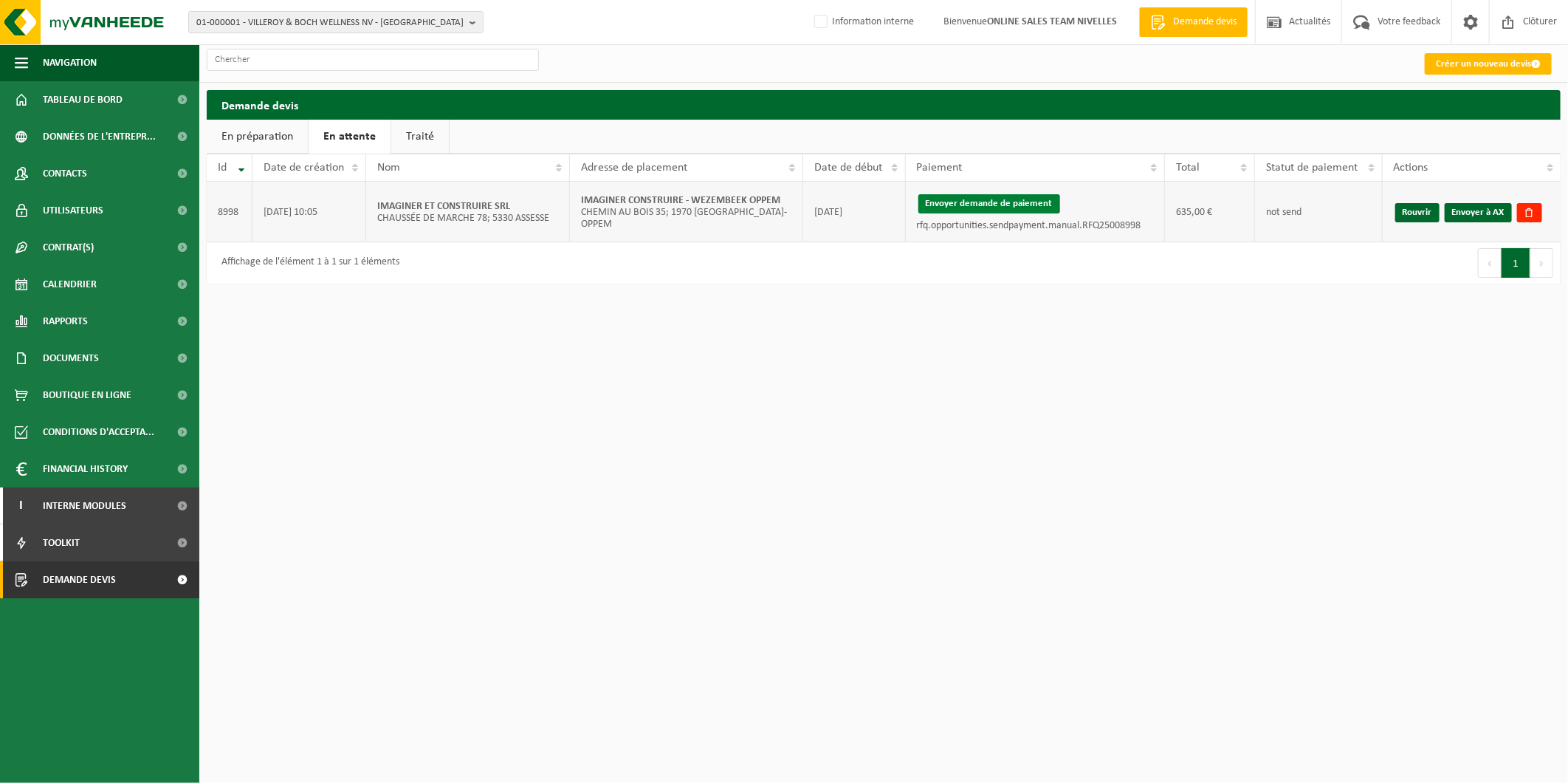
click at [1017, 202] on button "Envoyer demande de paiement" at bounding box center [989, 204] width 142 height 19
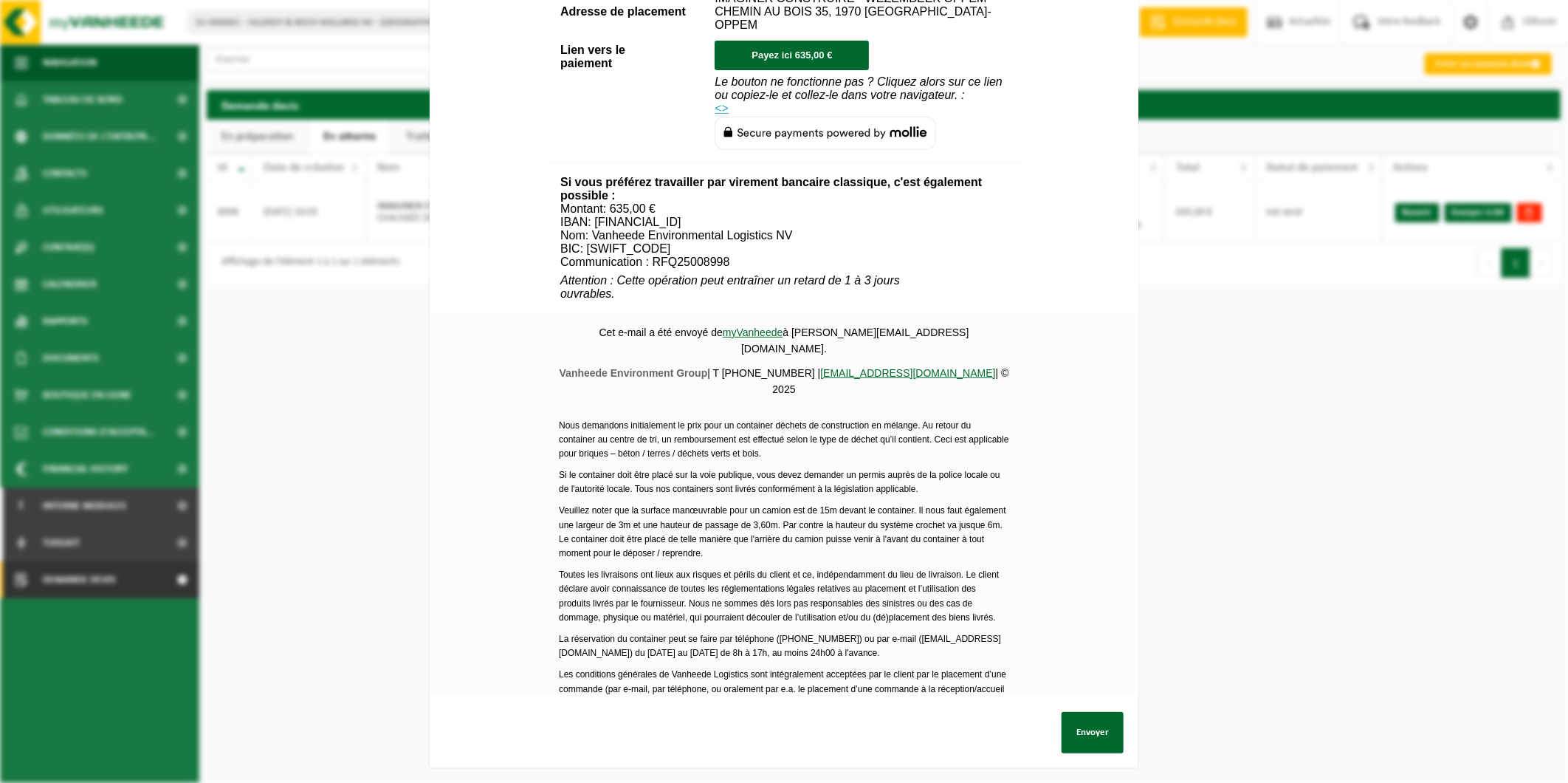
scroll to position [415, 0]
click at [1081, 718] on button "Envoyer" at bounding box center [1093, 732] width 62 height 41
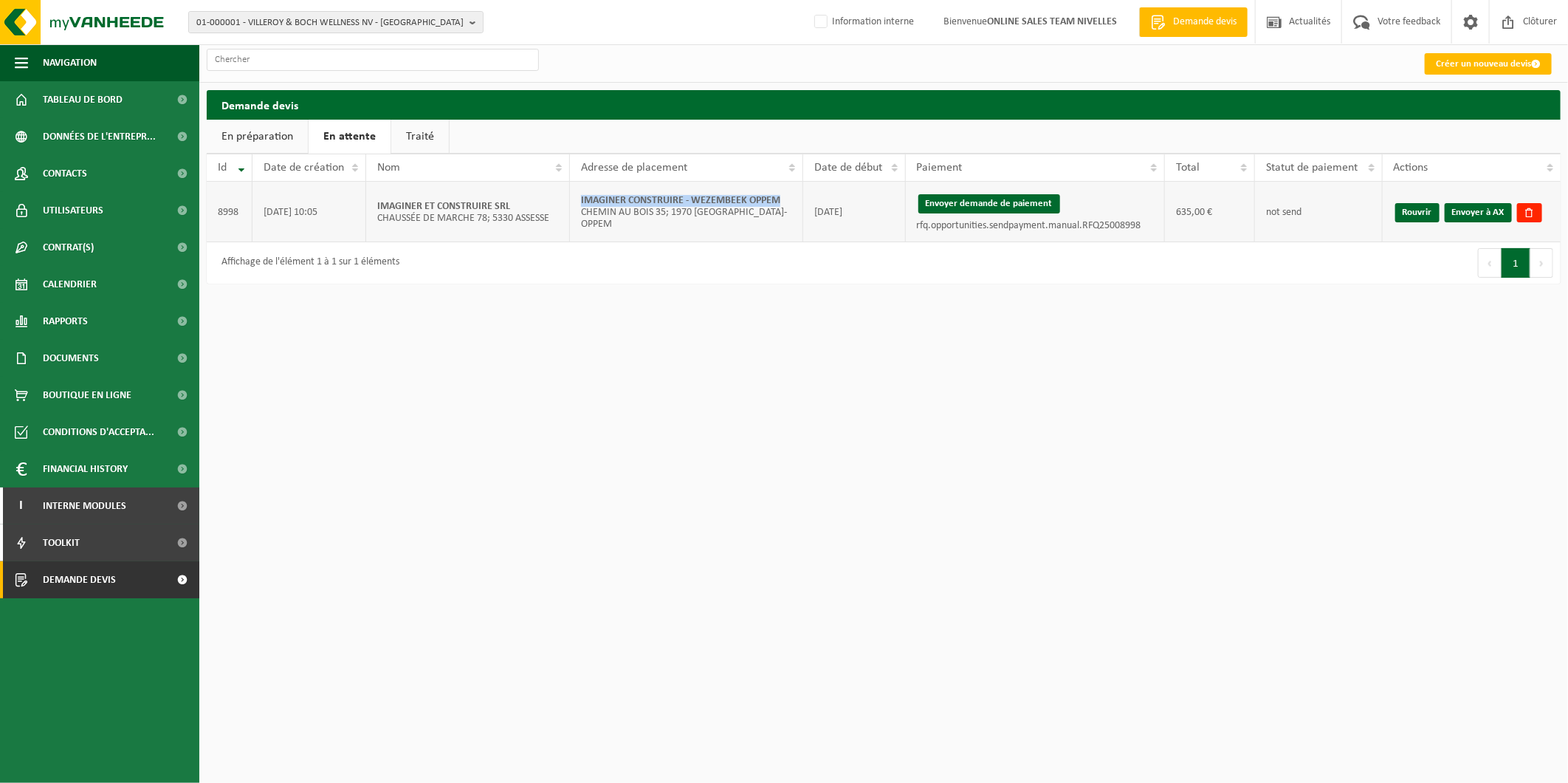
drag, startPoint x: 790, startPoint y: 204, endPoint x: 576, endPoint y: 204, distance: 214.0
click at [576, 204] on td "IMAGINER CONSTRUIRE - WEZEMBEEK OPPEM CHEMIN AU BOIS 35; 1970 WEZEMBEEK-OPPEM" at bounding box center [686, 212] width 233 height 61
copy strong "IMAGINER CONSTRUIRE - WEZEMBEEK OPPEM"
click at [1470, 210] on link "Envoyer à AX" at bounding box center [1478, 212] width 67 height 19
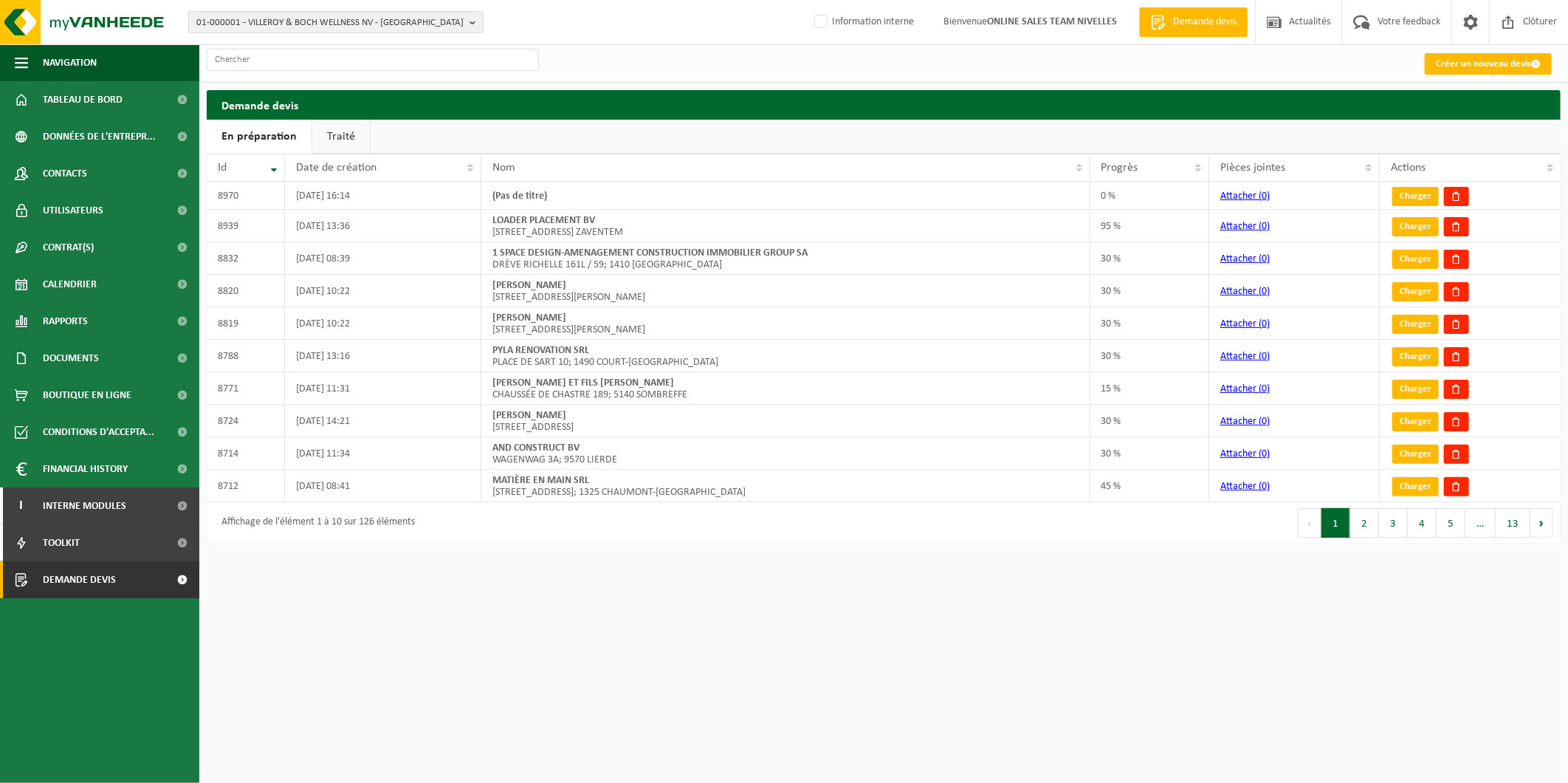
click at [987, 573] on html "01-000001 - VILLEROY & BOCH WELLNESS NV - [GEOGRAPHIC_DATA] 01-000001 - VILLERO…" at bounding box center [784, 391] width 1568 height 783
